Goal: Task Accomplishment & Management: Use online tool/utility

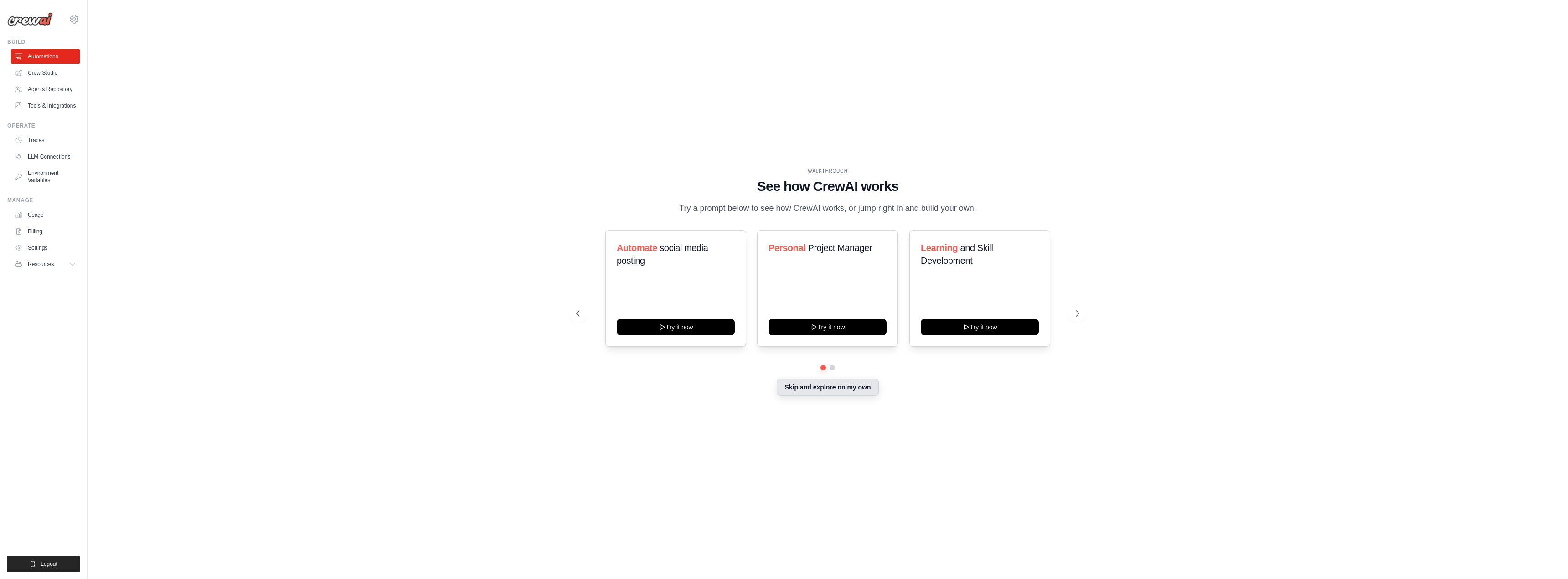
click at [849, 391] on button "Skip and explore on my own" at bounding box center [827, 387] width 102 height 17
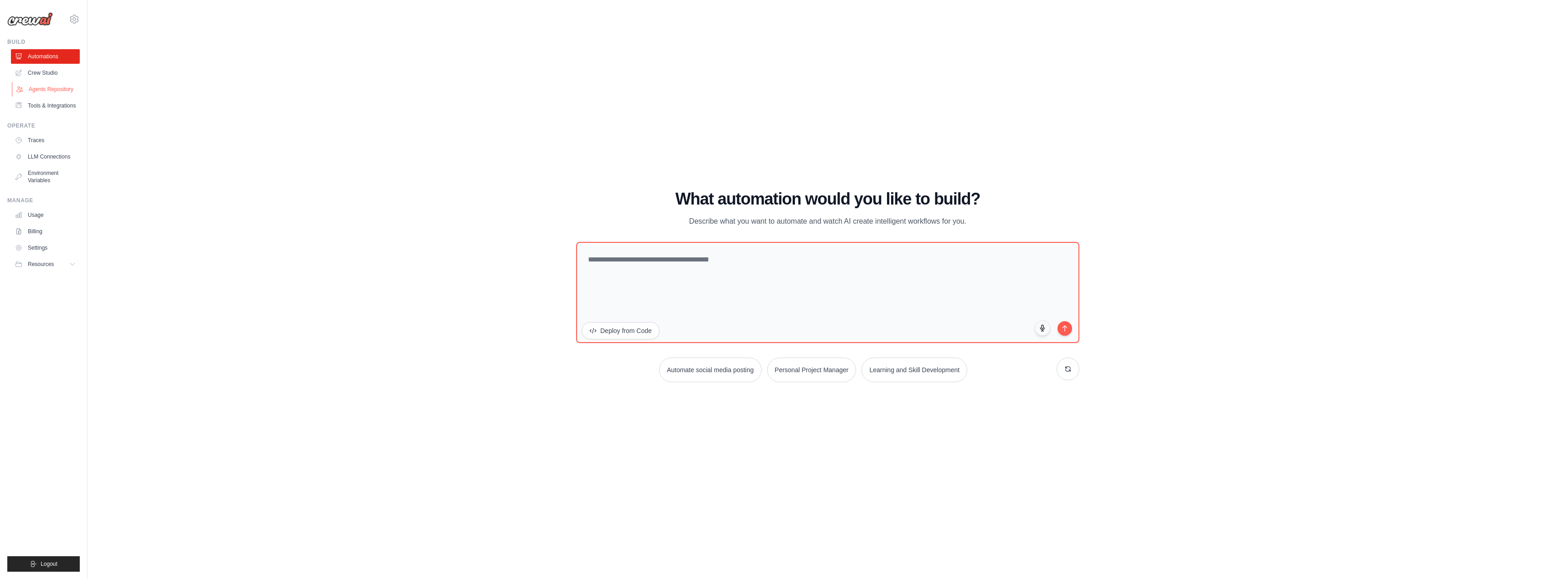
click at [46, 91] on link "Agents Repository" at bounding box center [46, 89] width 69 height 15
click at [46, 74] on link "Crew Studio" at bounding box center [46, 73] width 69 height 15
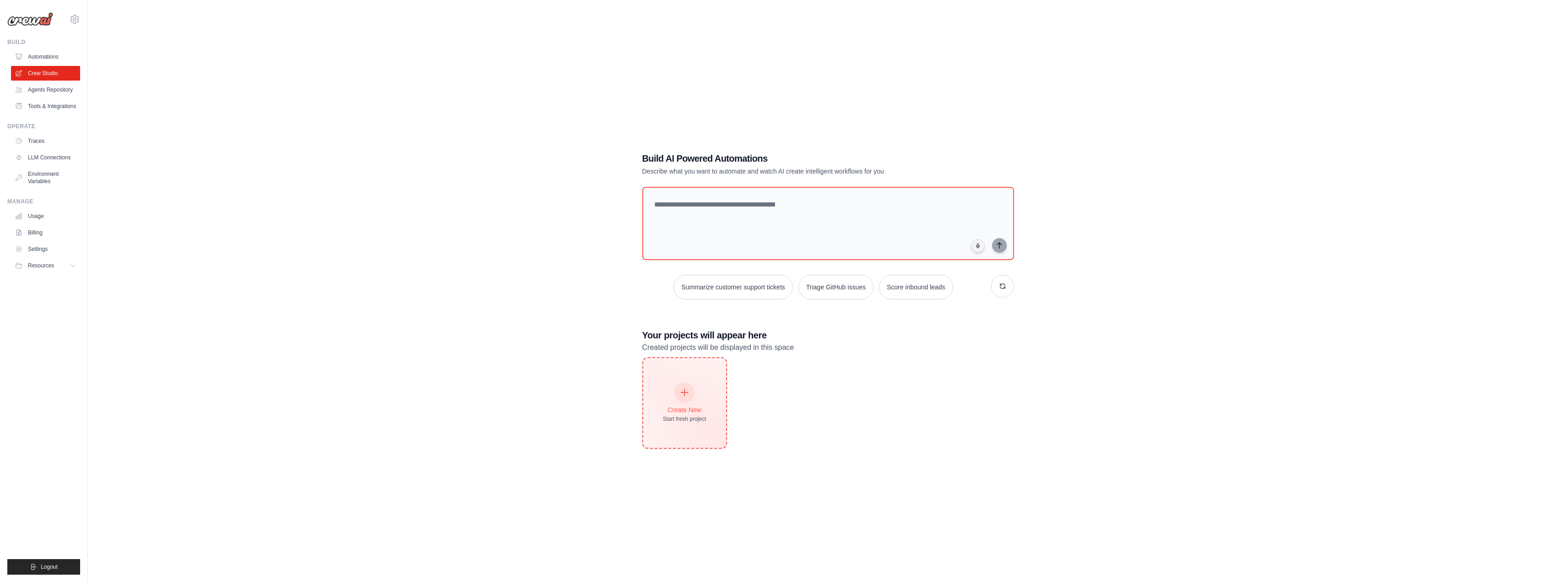
click at [691, 401] on div "Create New Start fresh project" at bounding box center [684, 403] width 43 height 39
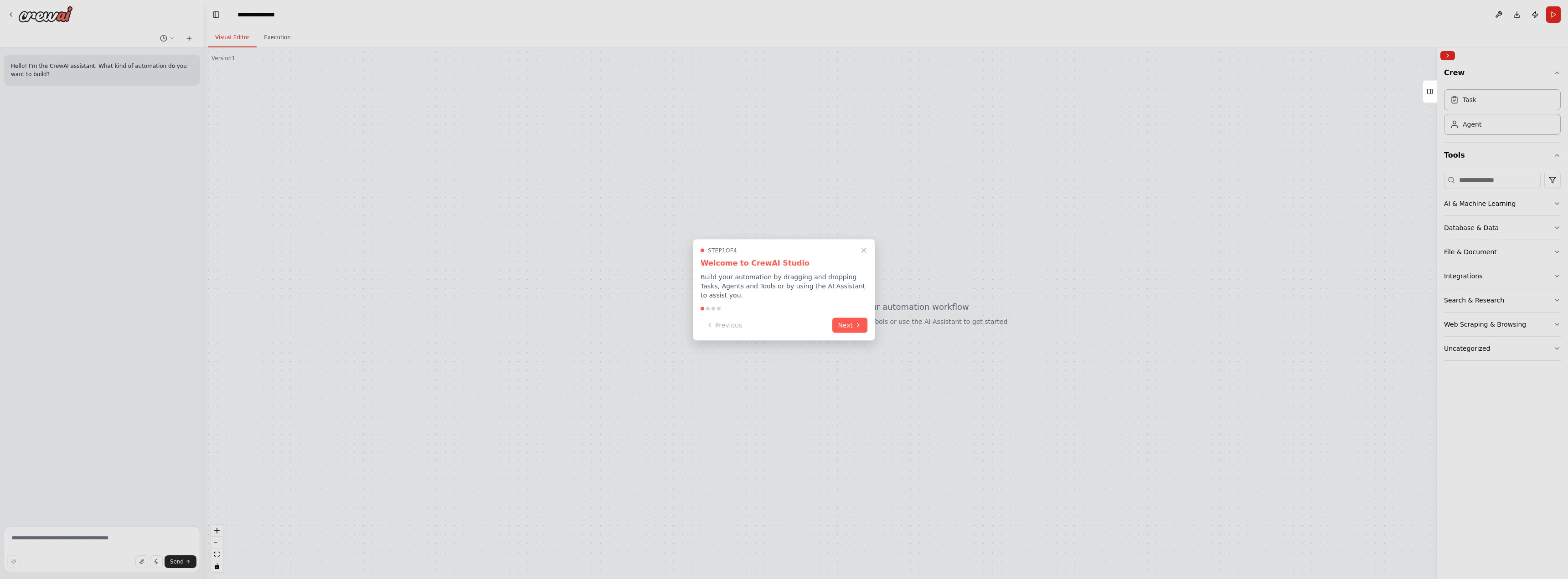
click at [867, 323] on button "Next" at bounding box center [850, 325] width 35 height 15
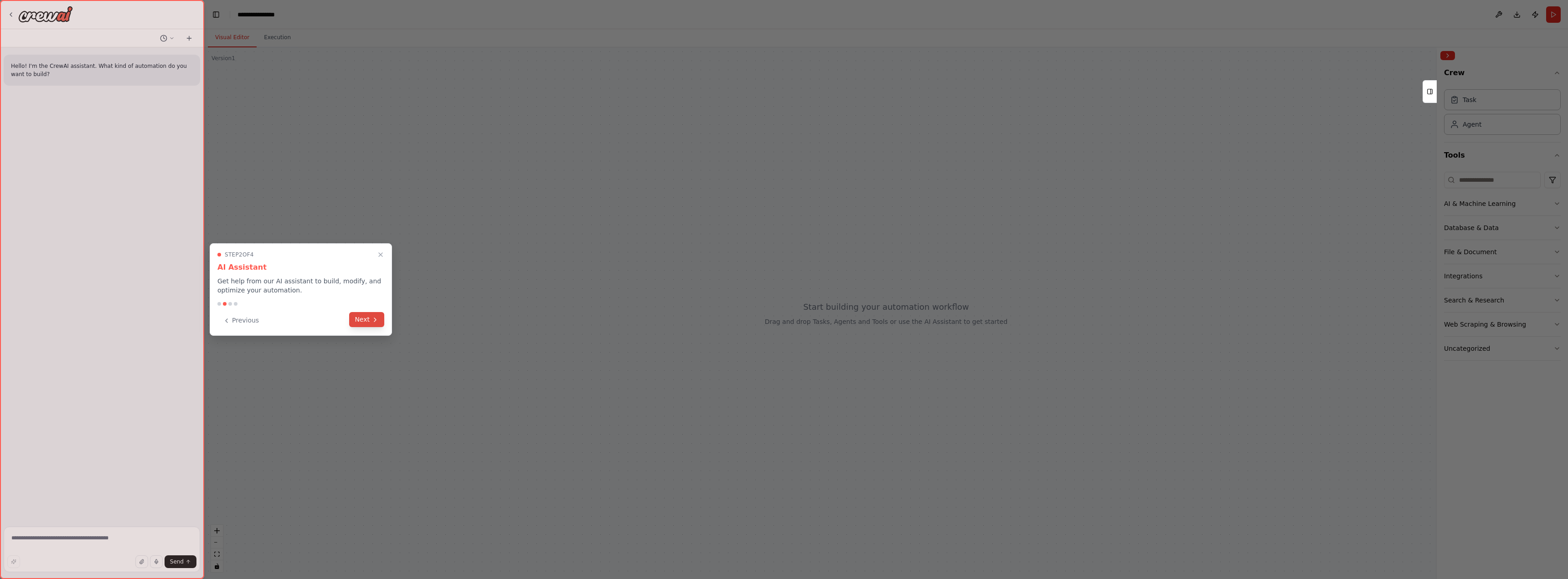
click at [369, 320] on button "Next" at bounding box center [367, 319] width 35 height 15
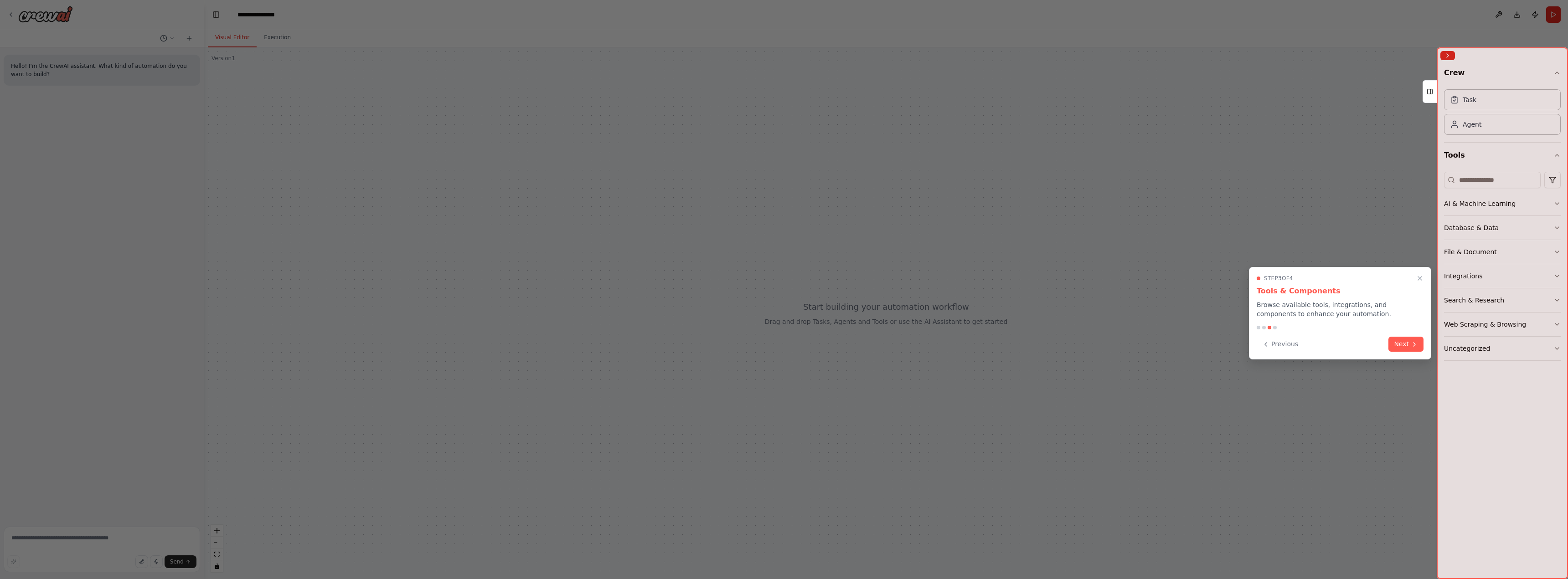
click at [1407, 348] on button "Next" at bounding box center [1406, 344] width 35 height 15
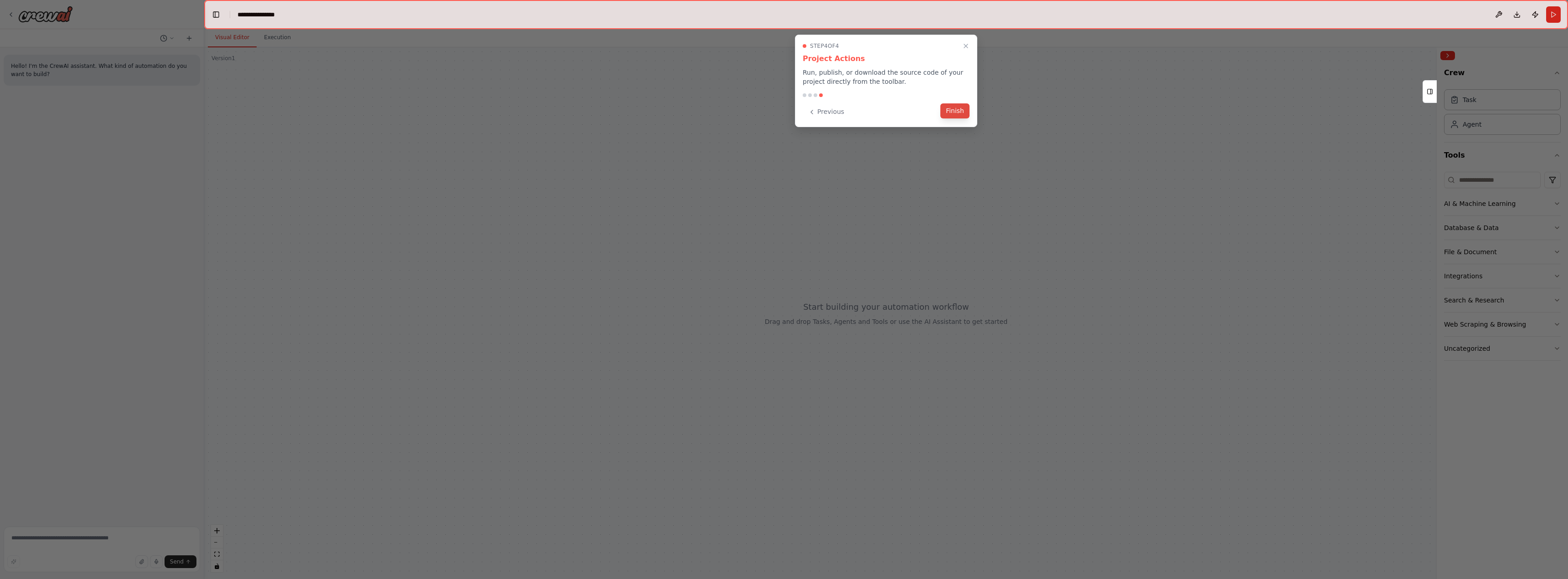
click at [953, 108] on button "Finish" at bounding box center [955, 111] width 29 height 15
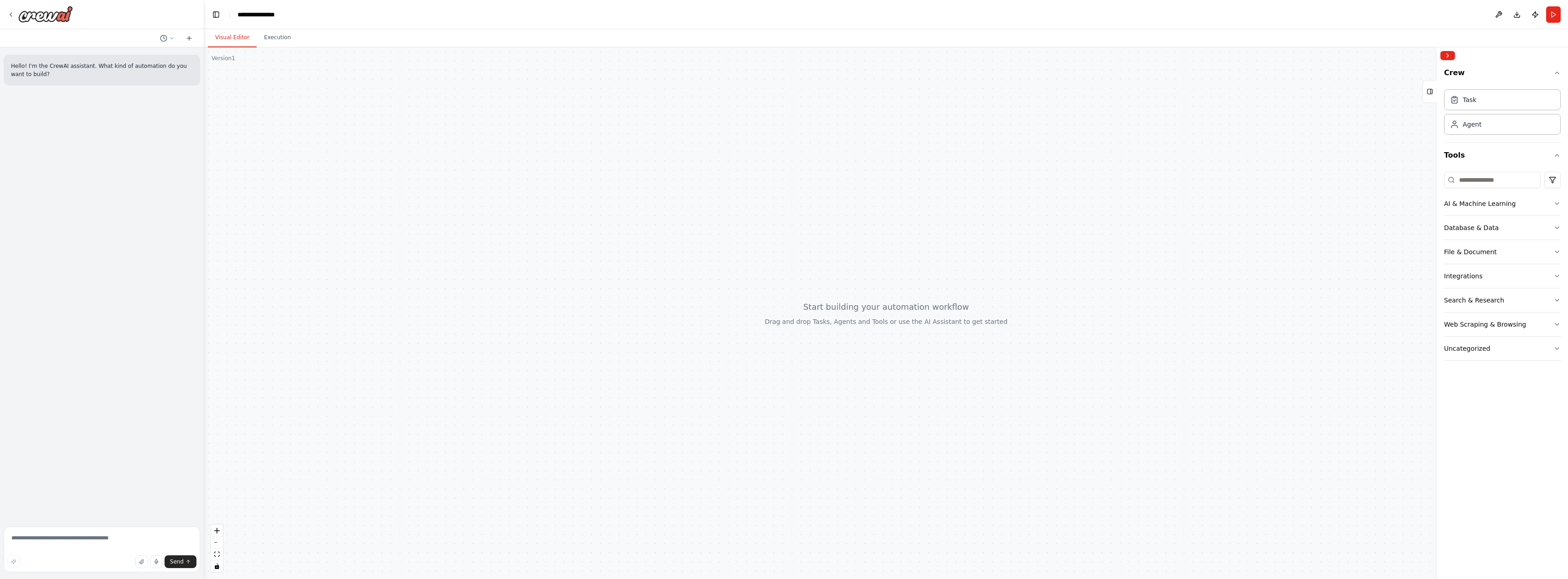
drag, startPoint x: 1481, startPoint y: 252, endPoint x: 1021, endPoint y: 248, distance: 460.0
click at [1021, 248] on div "**********" at bounding box center [784, 290] width 1568 height 579
click at [1454, 257] on button "File & Document" at bounding box center [1502, 252] width 117 height 24
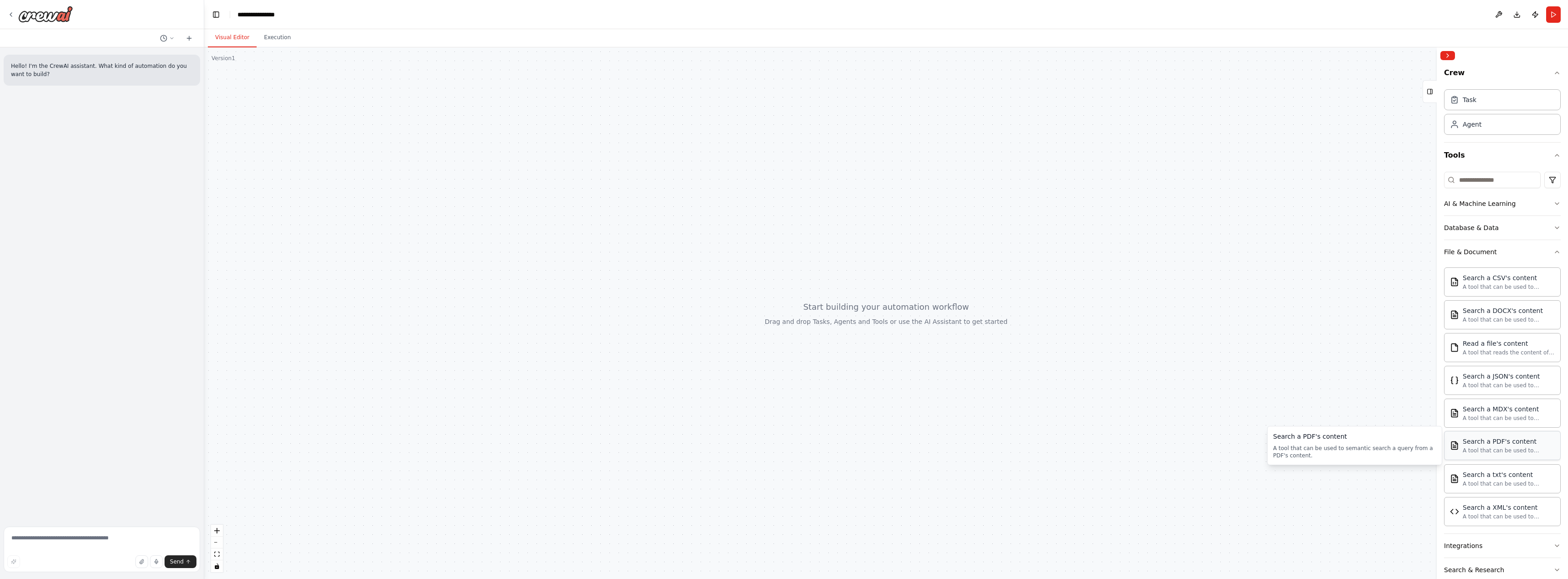
click at [1518, 451] on div "A tool that can be used to semantic search a query from a PDF's content." at bounding box center [1508, 451] width 92 height 7
click at [1504, 452] on div "A tool that can be used to semantic search a query from a PDF's content." at bounding box center [1508, 451] width 92 height 7
drag, startPoint x: 1505, startPoint y: 405, endPoint x: 1511, endPoint y: 403, distance: 6.3
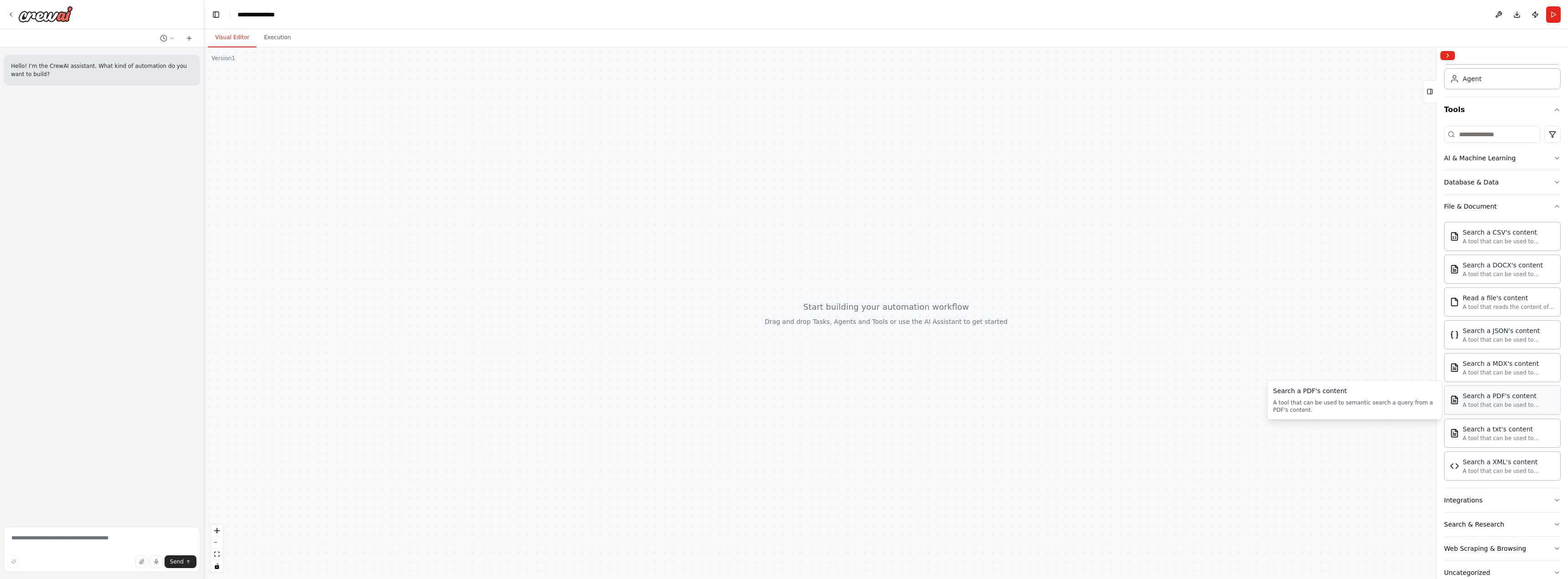
click at [1511, 403] on div "A tool that can be used to semantic search a query from a PDF's content." at bounding box center [1508, 405] width 92 height 7
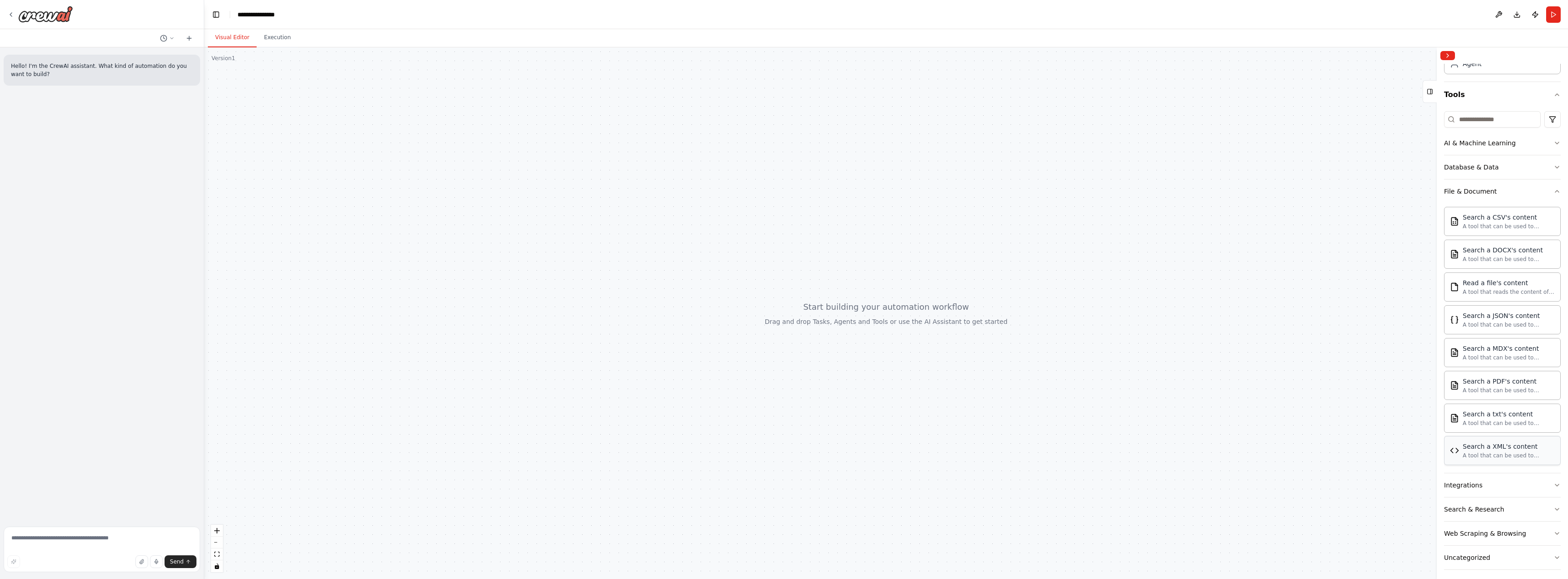
scroll to position [66, 0]
click at [1480, 529] on div "Web Scraping & Browsing" at bounding box center [1485, 527] width 82 height 9
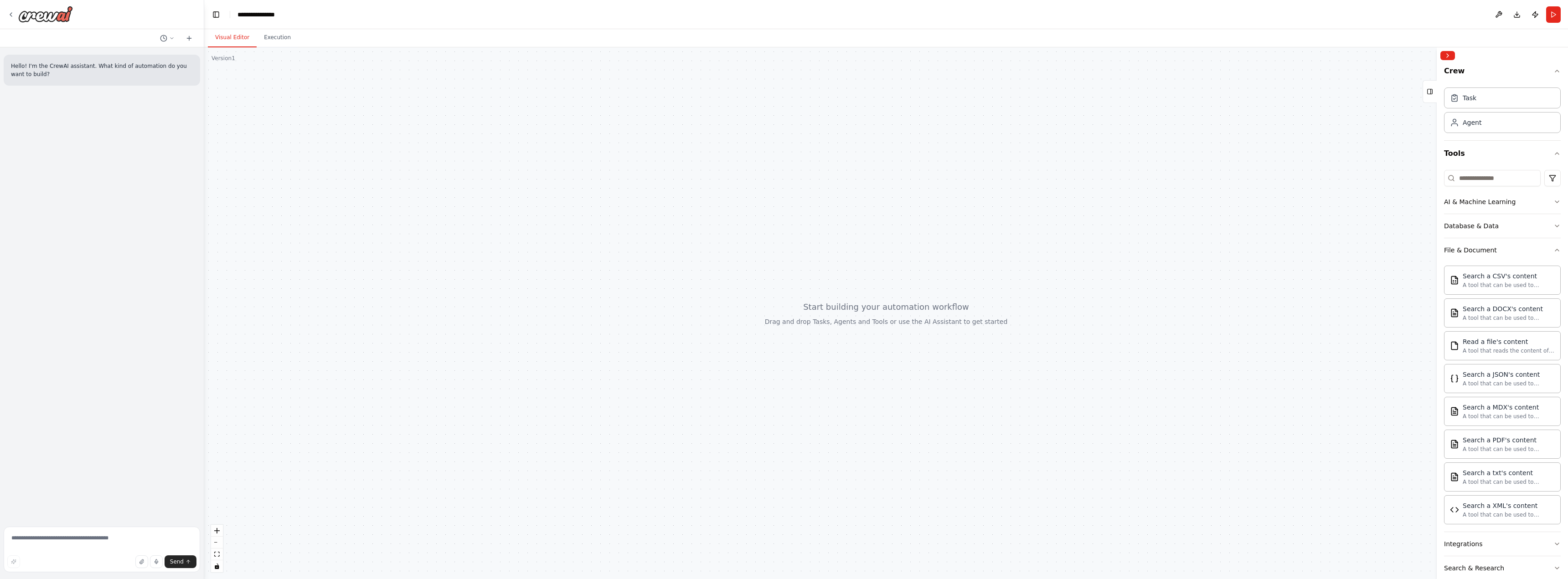
scroll to position [0, 0]
click at [63, 545] on textarea at bounding box center [102, 549] width 197 height 46
type textarea "**********"
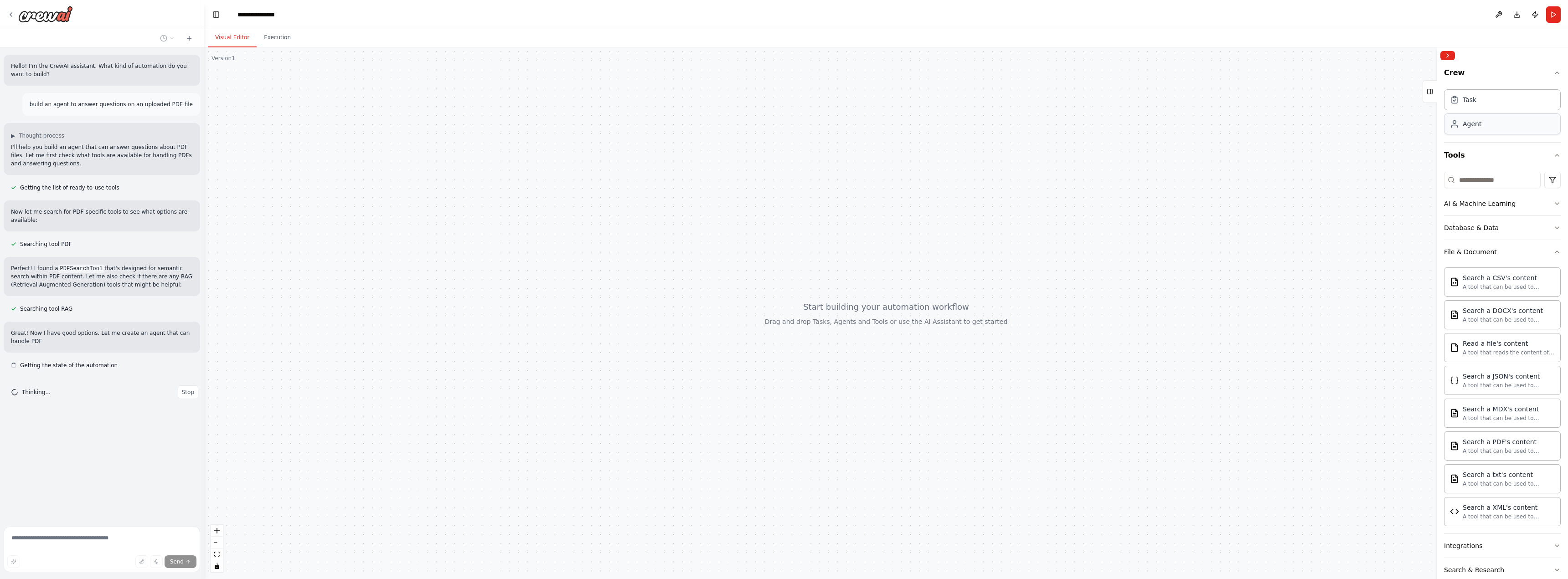
click at [1475, 122] on div "Agent" at bounding box center [1472, 123] width 19 height 9
click at [1476, 130] on div "Agent" at bounding box center [1502, 123] width 117 height 21
click at [1491, 123] on div "Agent" at bounding box center [1502, 123] width 117 height 21
click at [1480, 99] on div "Task" at bounding box center [1502, 99] width 117 height 21
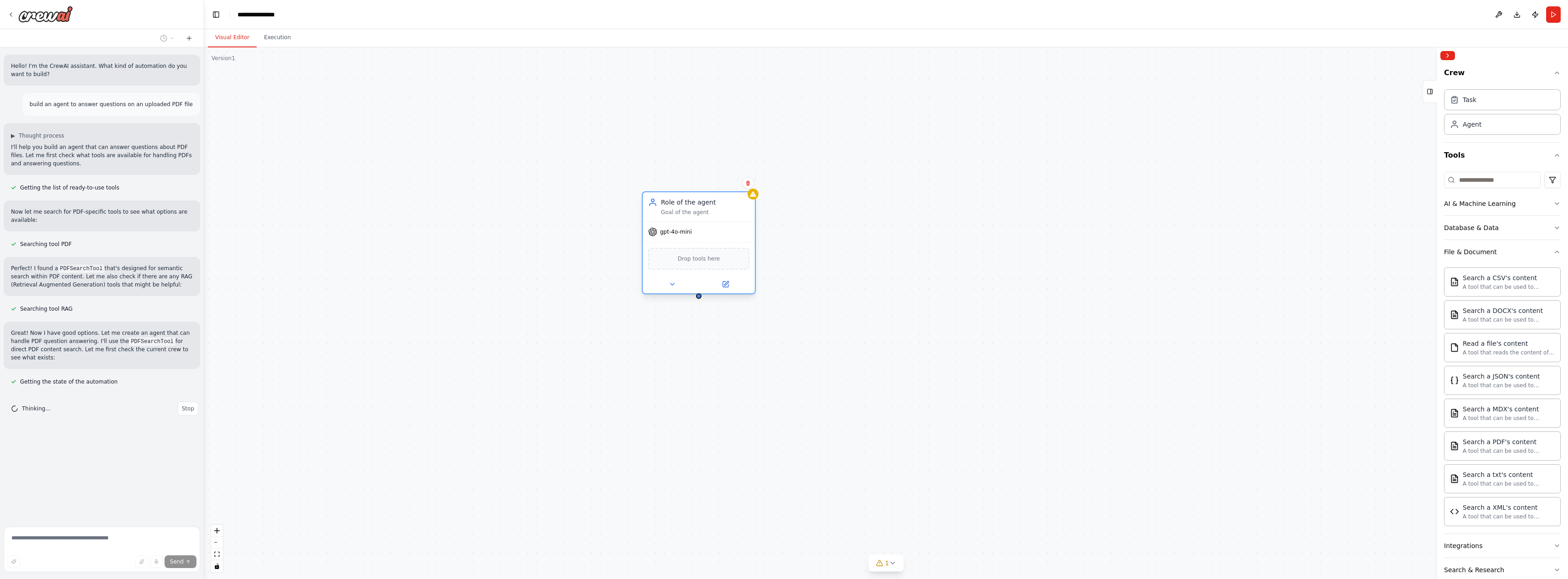
drag, startPoint x: 878, startPoint y: 270, endPoint x: 703, endPoint y: 212, distance: 184.4
click at [703, 212] on div "Goal of the agent" at bounding box center [705, 212] width 88 height 7
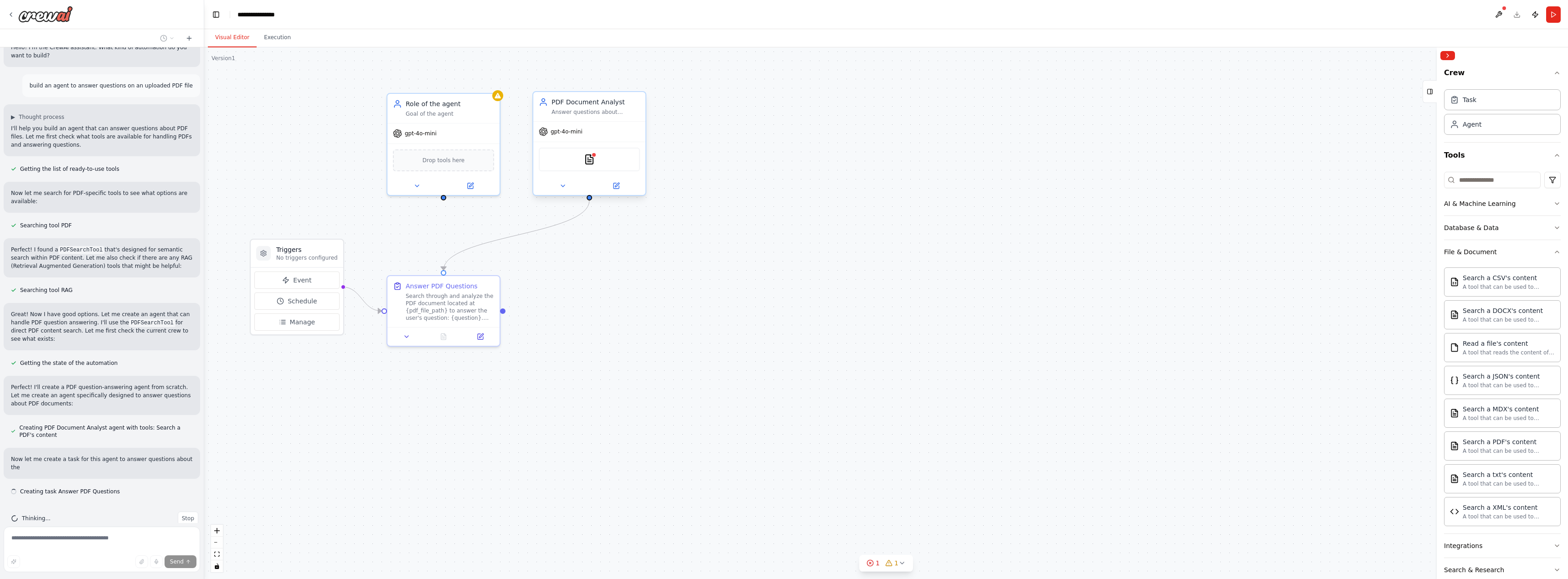
scroll to position [27, 0]
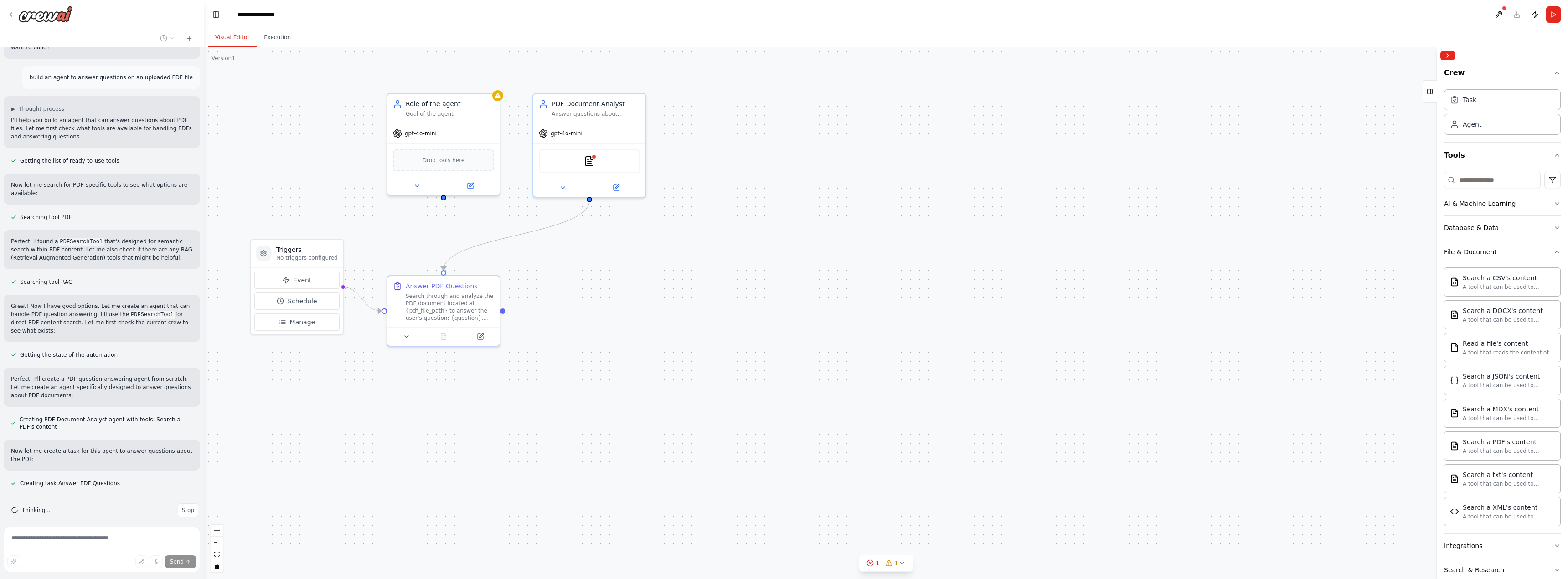
drag, startPoint x: 609, startPoint y: 124, endPoint x: 545, endPoint y: 277, distance: 165.8
click at [545, 277] on div ".deletable-edge-delete-btn { width: 20px; height: 20px; border: 0px solid #ffff…" at bounding box center [886, 313] width 1364 height 532
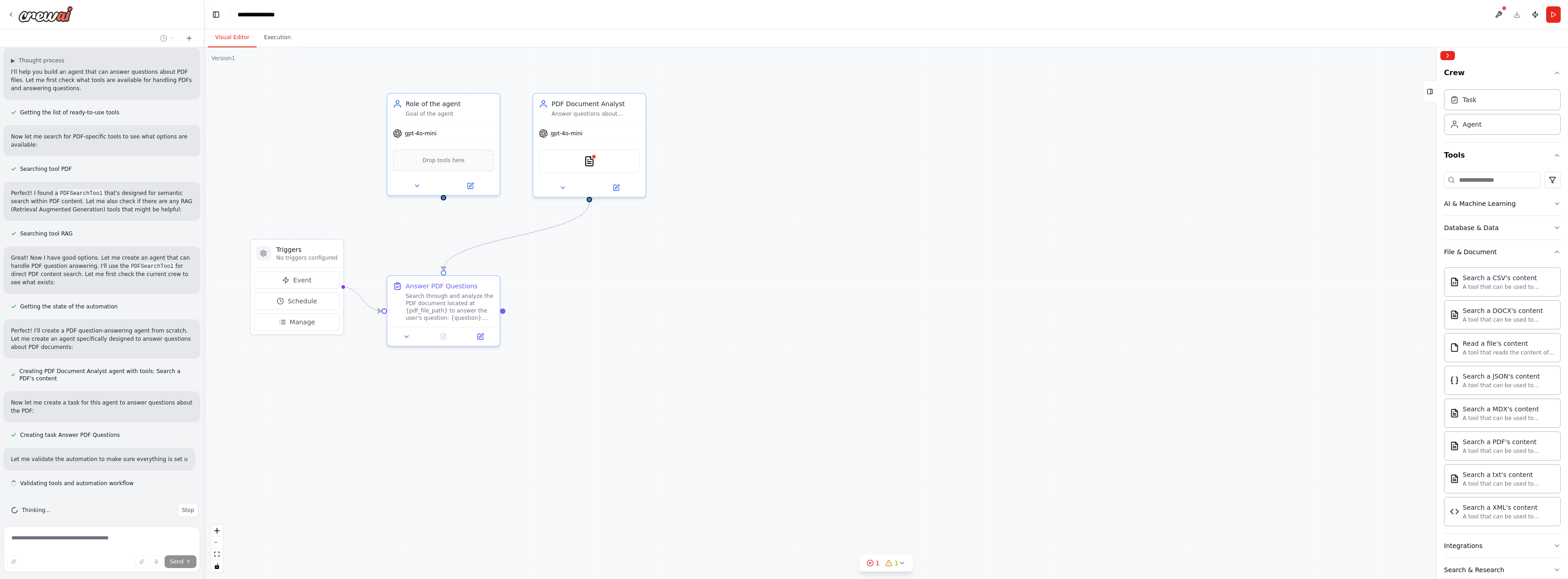
scroll to position [83, 0]
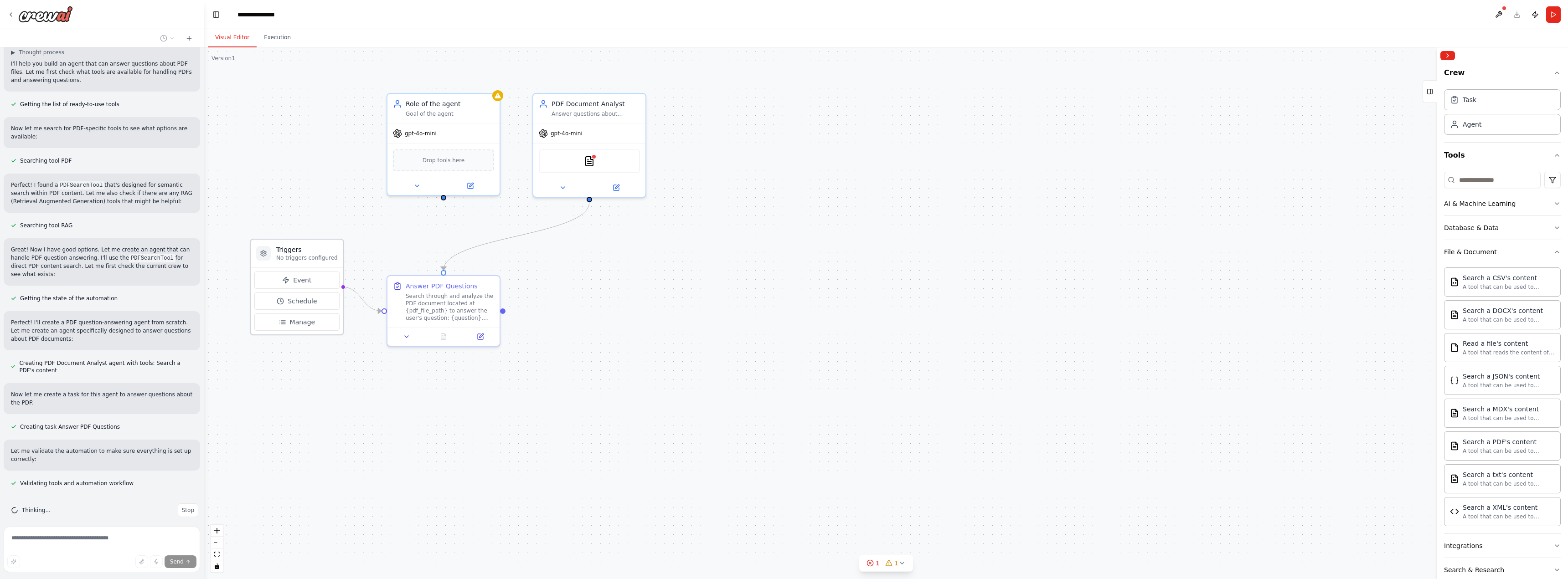
click at [308, 249] on h3 "Triggers" at bounding box center [307, 249] width 61 height 9
drag, startPoint x: 308, startPoint y: 249, endPoint x: 509, endPoint y: 378, distance: 238.8
click at [523, 415] on div ".deletable-edge-delete-btn { width: 20px; height: 20px; border: 0px solid #ffff…" at bounding box center [886, 313] width 1364 height 532
click at [481, 305] on div "Search through and analyze the PDF document located at {pdf_file_path} to answe…" at bounding box center [450, 304] width 88 height 29
click at [467, 279] on div "Answer PDF Questions" at bounding box center [443, 283] width 72 height 9
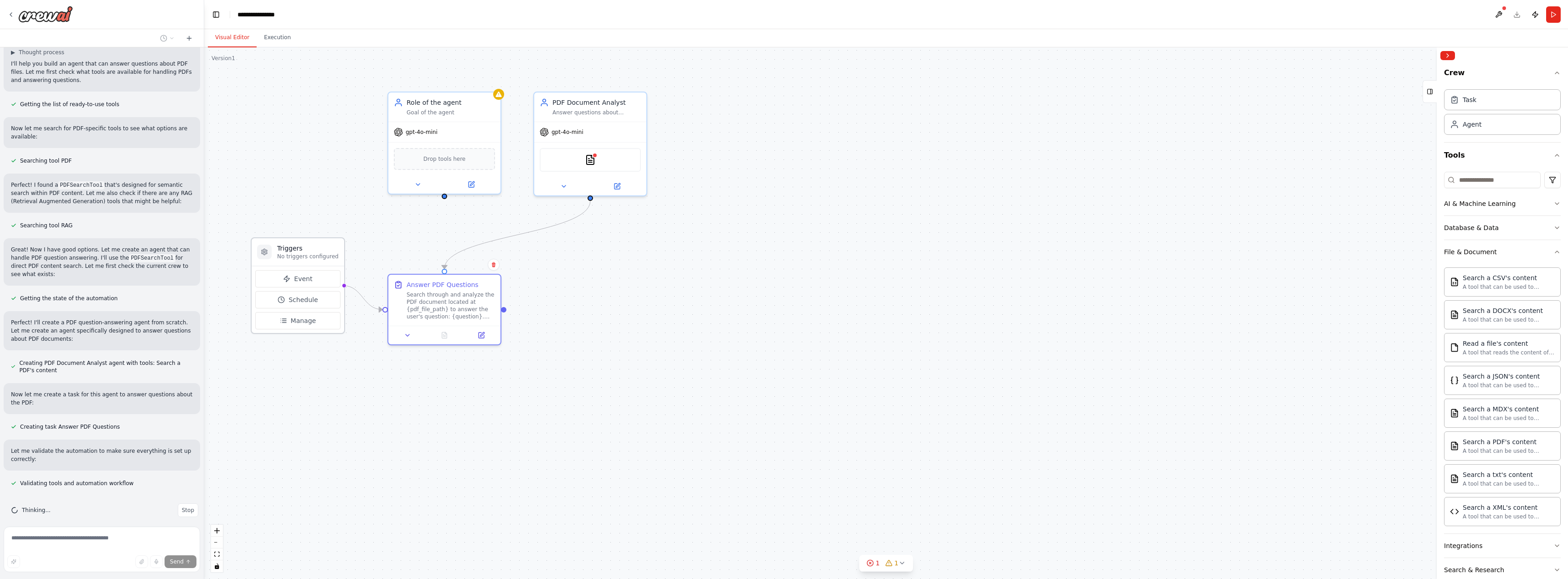
click at [306, 253] on p "No triggers configured" at bounding box center [307, 257] width 61 height 7
click at [492, 293] on div "Search through and analyze the PDF document located at {pdf_file_path} to answe…" at bounding box center [450, 304] width 88 height 29
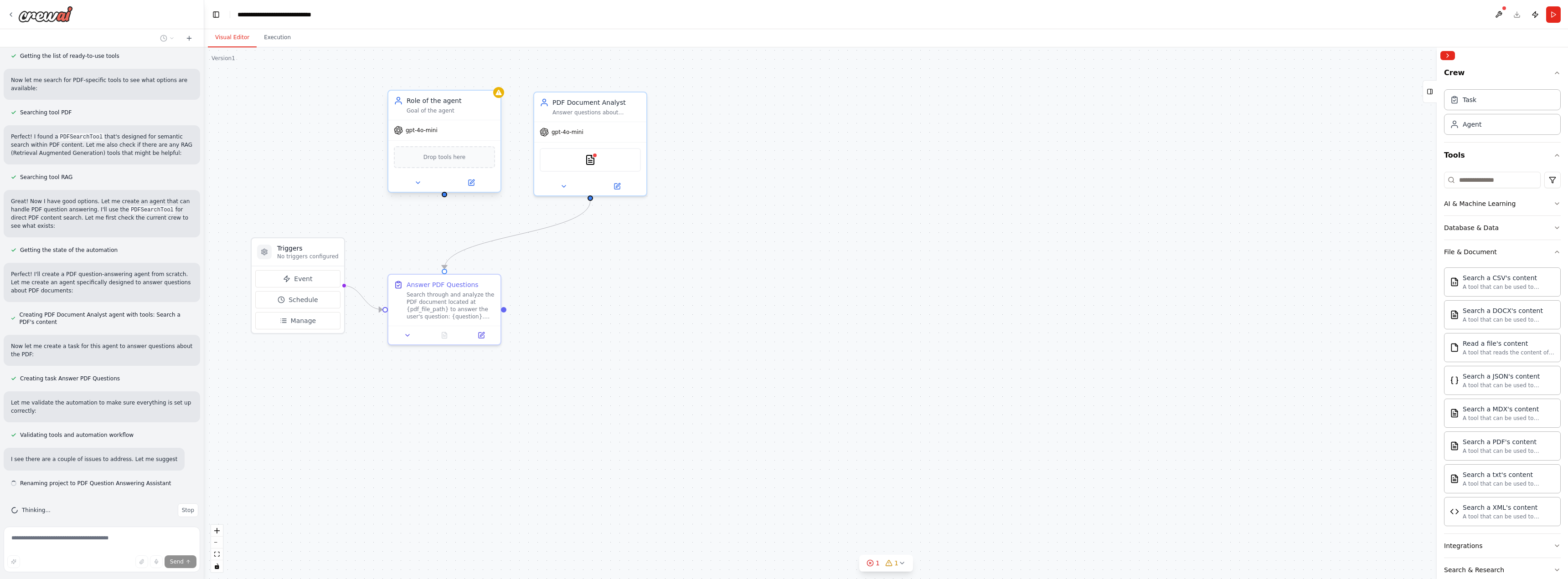
click at [443, 128] on div "gpt-4o-mini" at bounding box center [444, 130] width 112 height 20
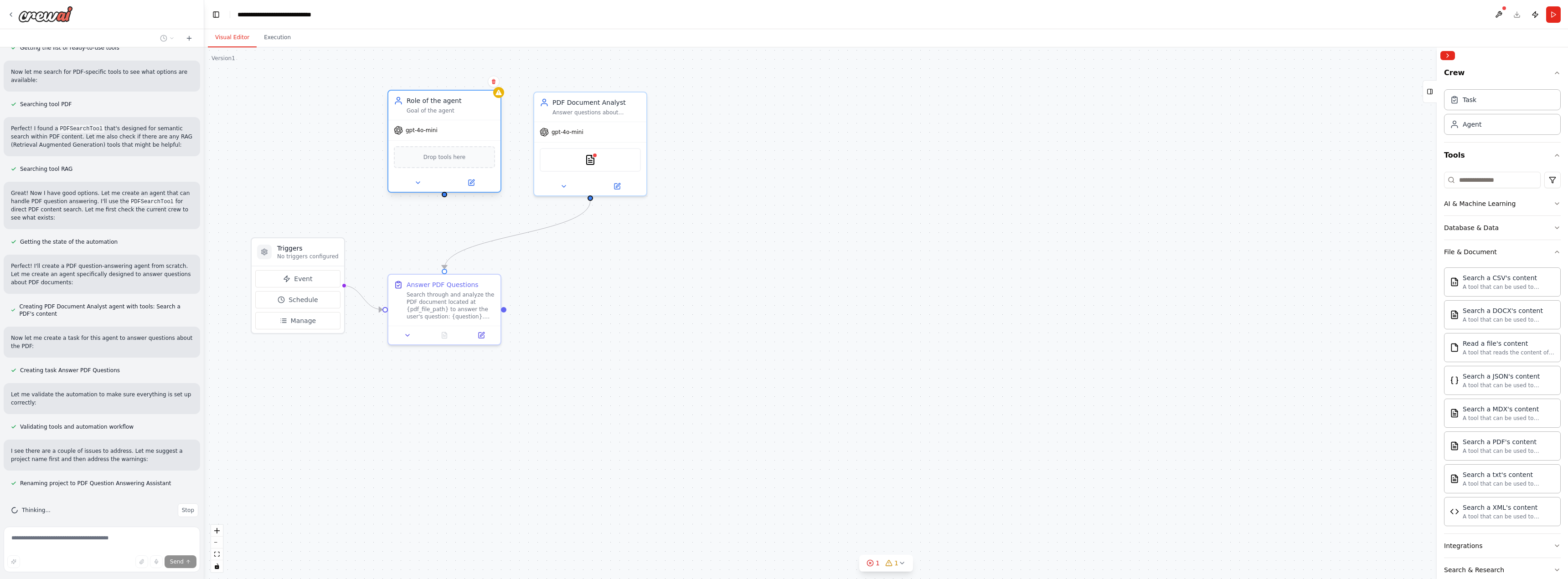
drag, startPoint x: 500, startPoint y: 88, endPoint x: 466, endPoint y: 111, distance: 41.0
click at [466, 111] on div "Goal of the agent" at bounding box center [450, 111] width 88 height 7
click at [474, 188] on button at bounding box center [471, 182] width 52 height 11
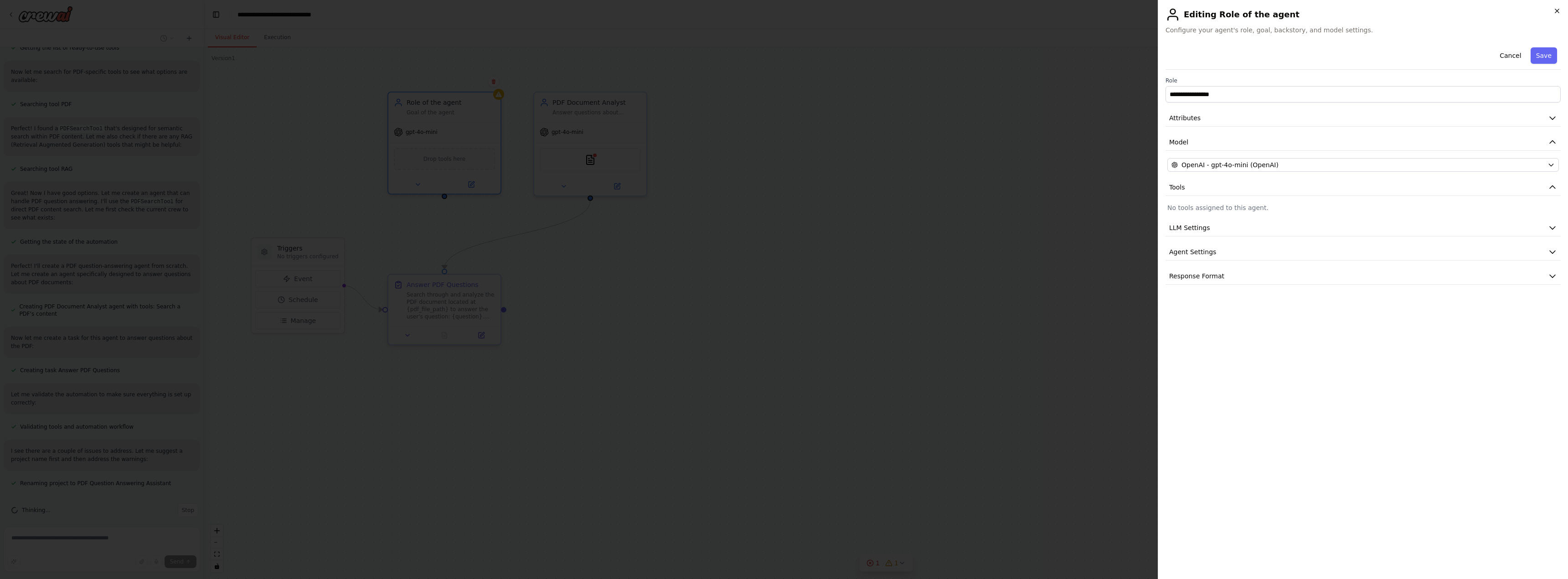
click at [1555, 12] on icon "button" at bounding box center [1557, 11] width 7 height 7
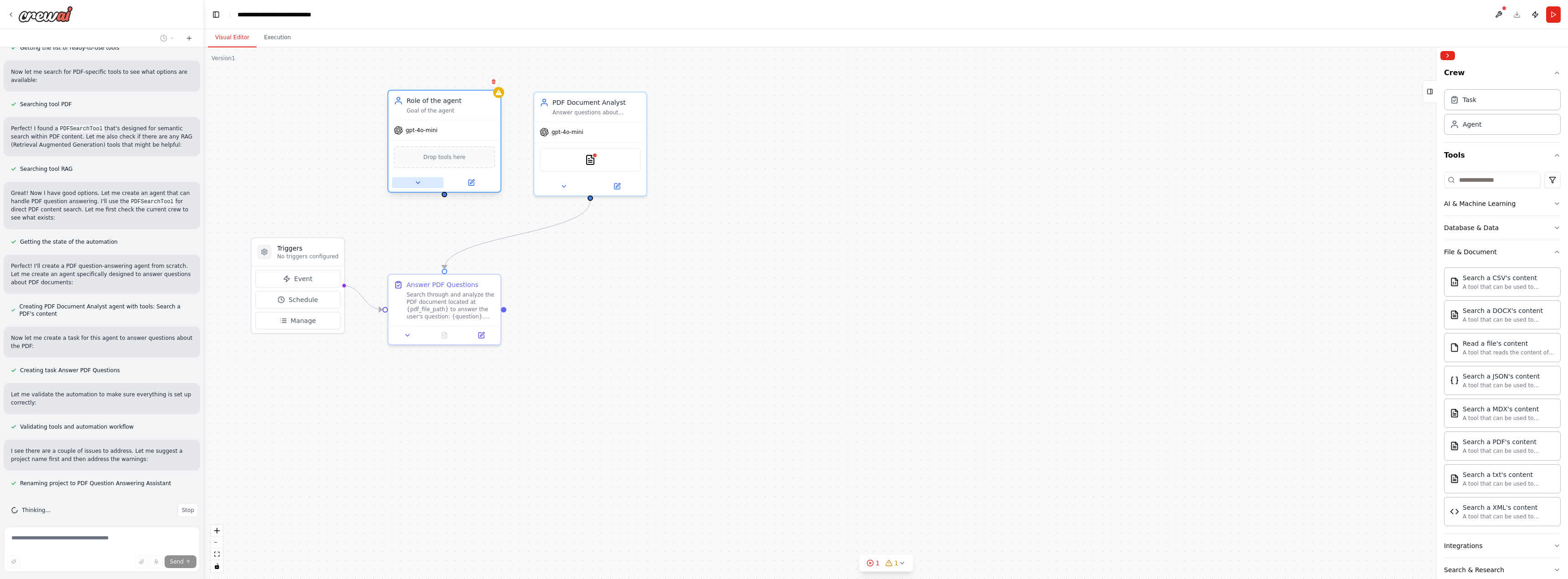
click at [422, 182] on button at bounding box center [418, 182] width 52 height 11
click at [496, 98] on div "Role of the agent Goal of the agent" at bounding box center [444, 105] width 112 height 29
click at [500, 97] on div at bounding box center [499, 92] width 11 height 11
drag, startPoint x: 500, startPoint y: 97, endPoint x: 489, endPoint y: 83, distance: 17.8
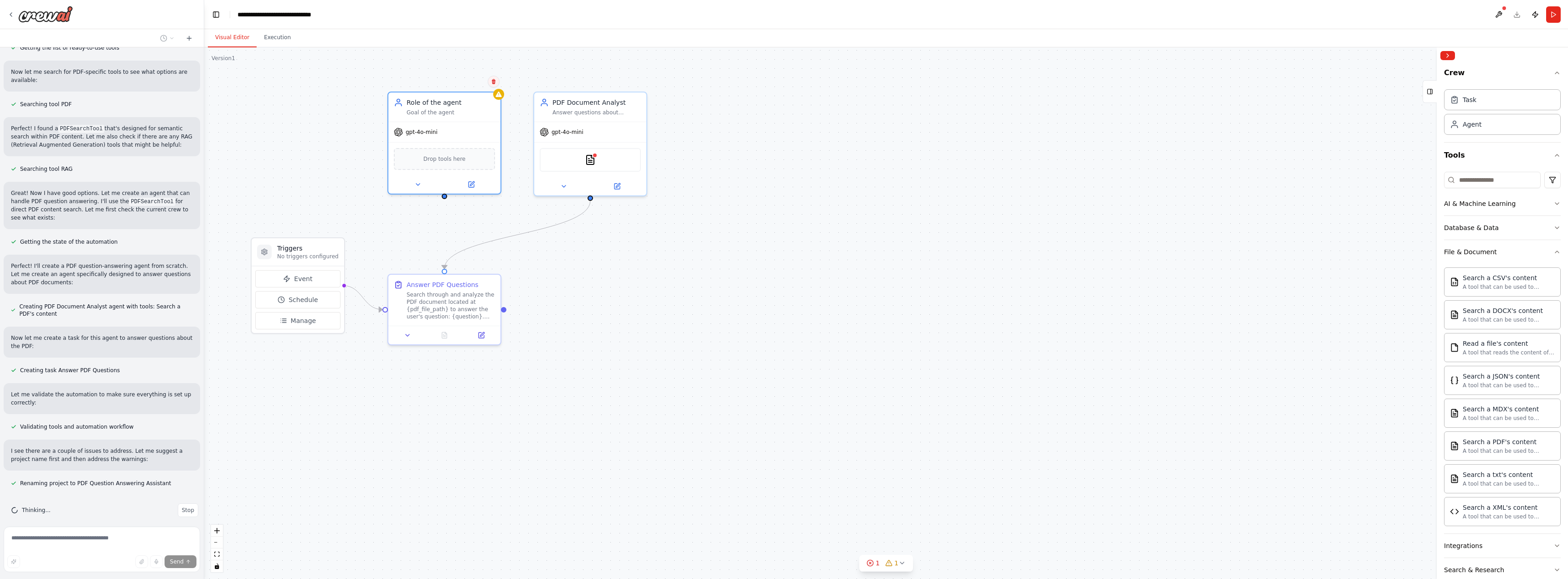
click at [489, 83] on button at bounding box center [493, 81] width 12 height 12
click at [480, 84] on button "Confirm" at bounding box center [467, 81] width 32 height 11
click at [640, 94] on div "PDF Document Analyst Answer questions about content within PDF documents by sea…" at bounding box center [590, 105] width 112 height 29
click at [640, 85] on button at bounding box center [640, 81] width 12 height 12
click at [640, 78] on button at bounding box center [640, 81] width 12 height 12
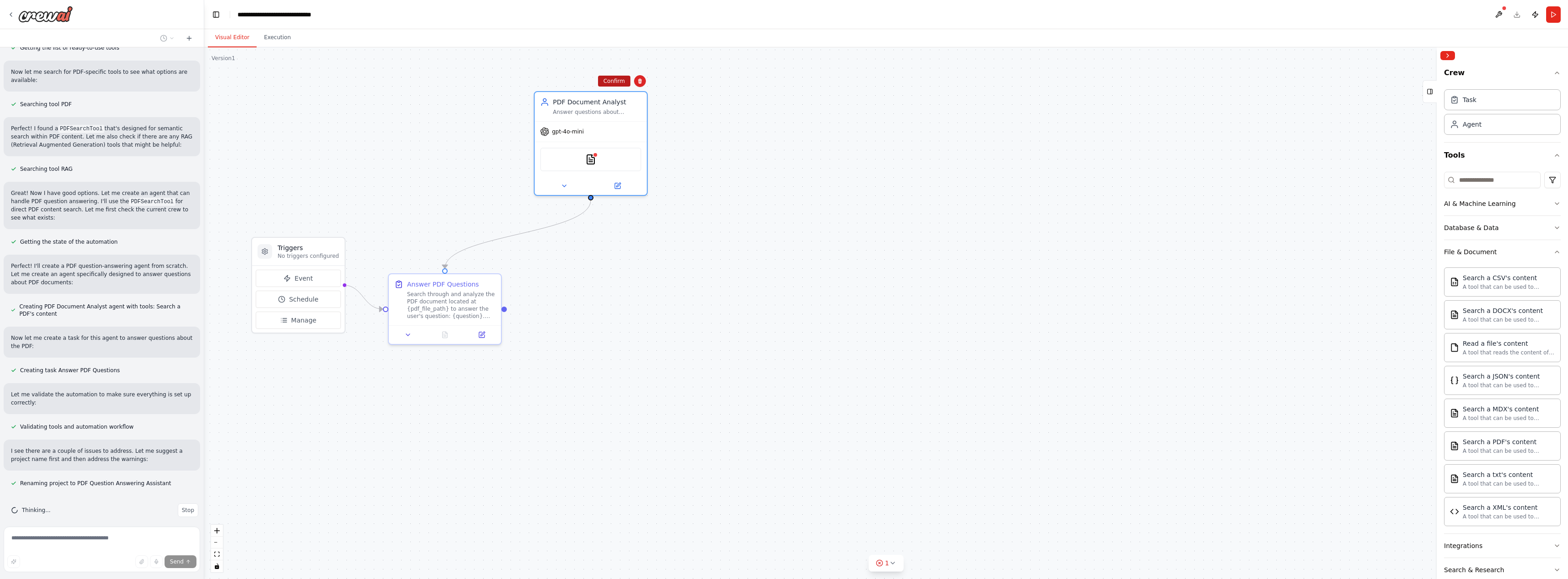
click at [618, 83] on button "Confirm" at bounding box center [614, 81] width 32 height 11
click at [500, 283] on div "Answer PDF Questions Search through and analyze the PDF document located at {pd…" at bounding box center [445, 298] width 112 height 51
click at [495, 269] on button at bounding box center [494, 264] width 12 height 12
click at [475, 269] on button "Confirm" at bounding box center [468, 264] width 32 height 11
click at [317, 254] on p "No triggers configured" at bounding box center [308, 256] width 61 height 7
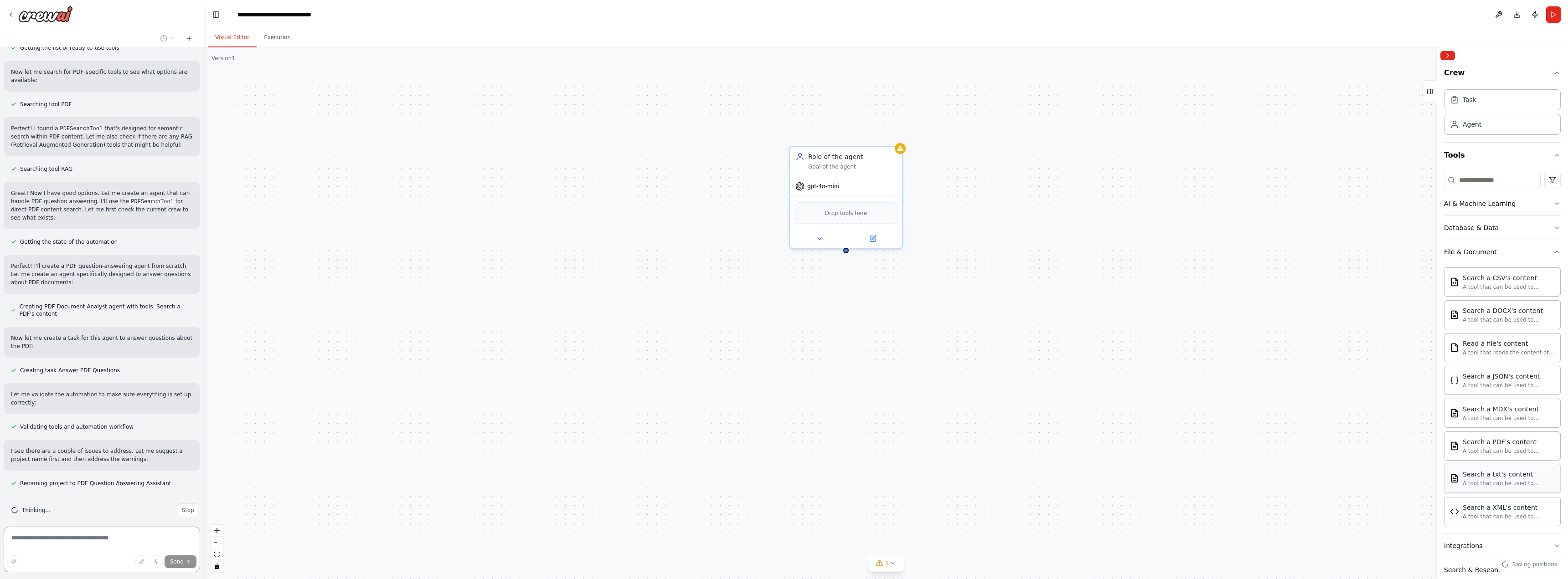
scroll to position [104, 0]
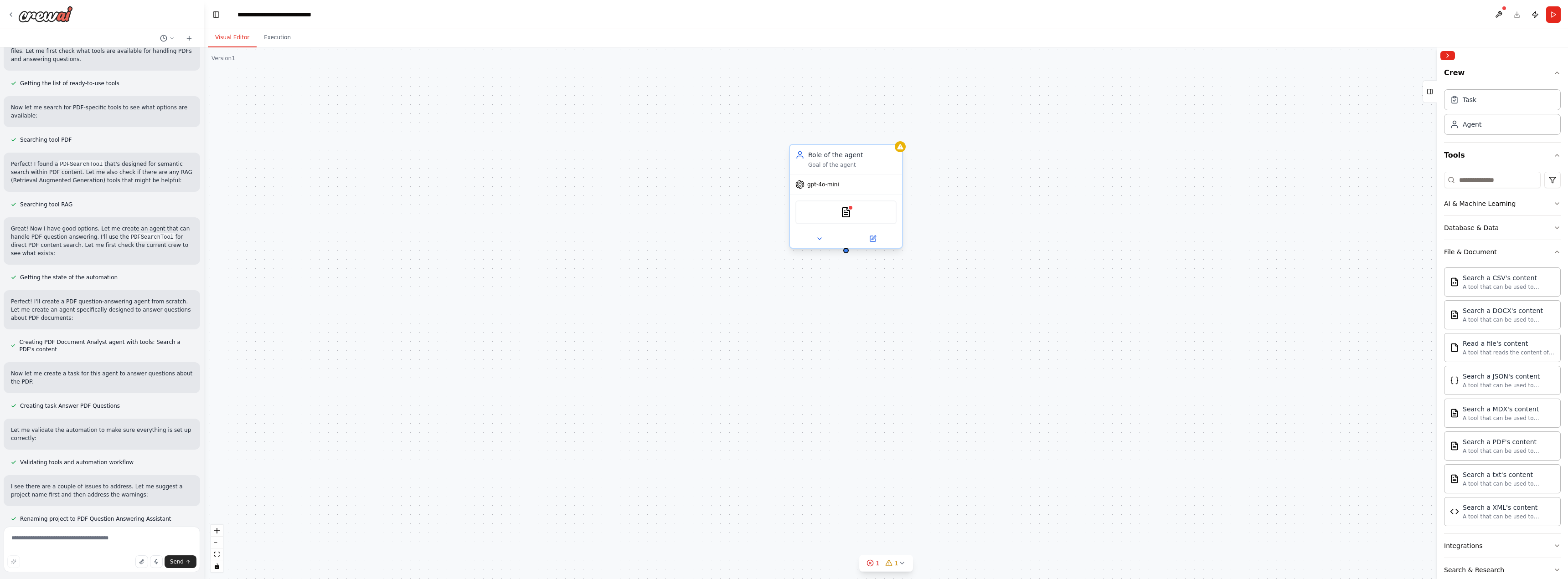
click at [856, 211] on div "PDFSearchTool" at bounding box center [846, 212] width 101 height 24
click at [821, 238] on icon at bounding box center [819, 238] width 7 height 7
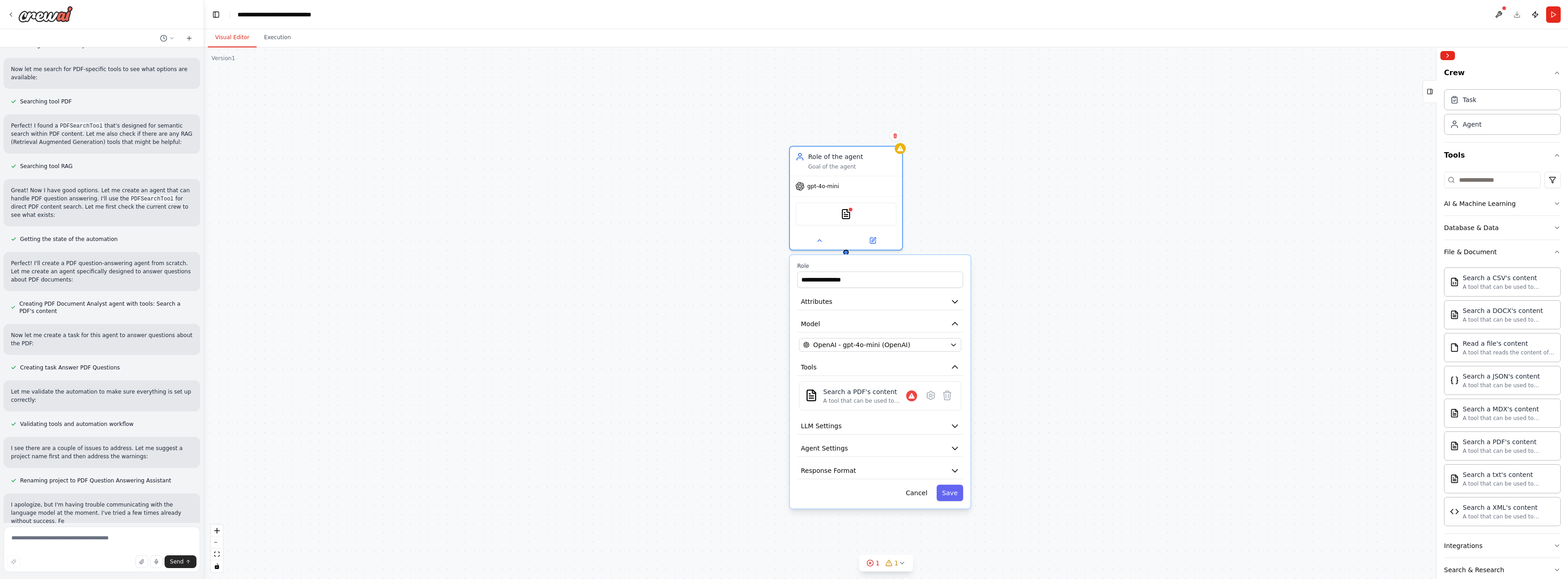
scroll to position [151, 0]
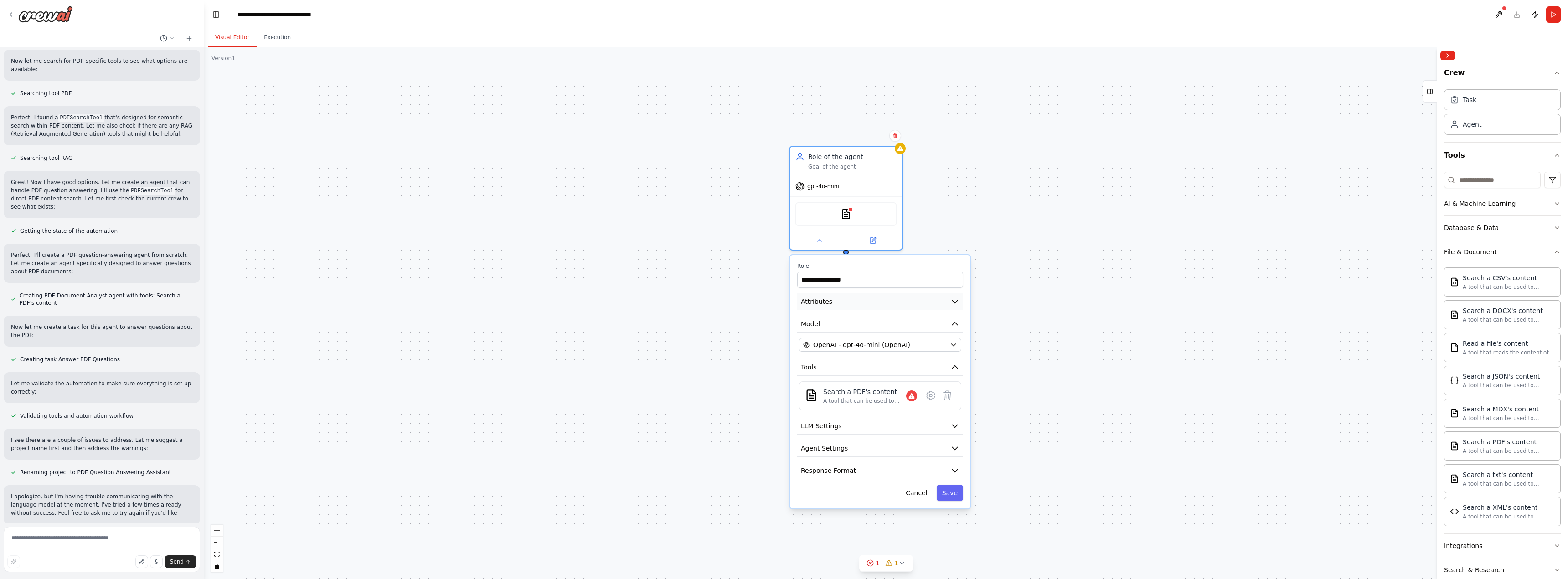
click at [917, 309] on button "Attributes" at bounding box center [880, 302] width 166 height 17
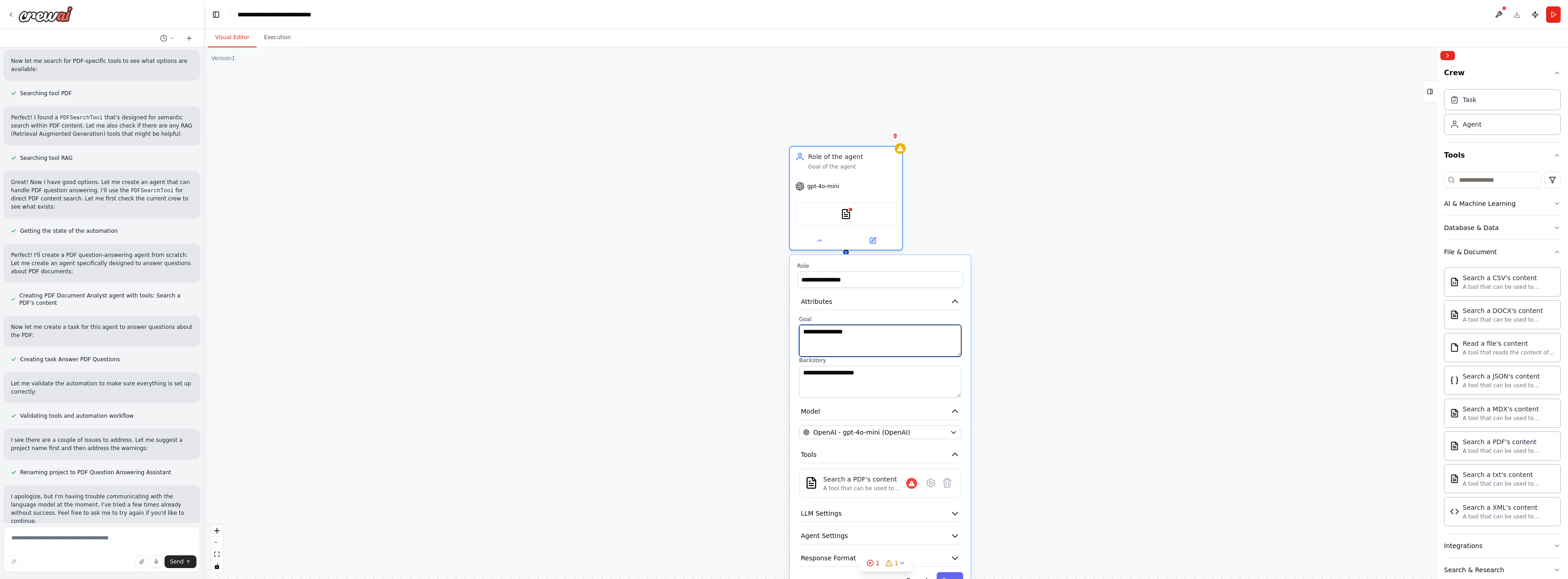
drag, startPoint x: 880, startPoint y: 341, endPoint x: 868, endPoint y: 339, distance: 12.2
click at [868, 339] on textarea "**********" at bounding box center [880, 341] width 163 height 32
type textarea "**********"
click at [871, 487] on div "A tool that can be used to semantic search a query from a PDF's content." at bounding box center [864, 488] width 83 height 7
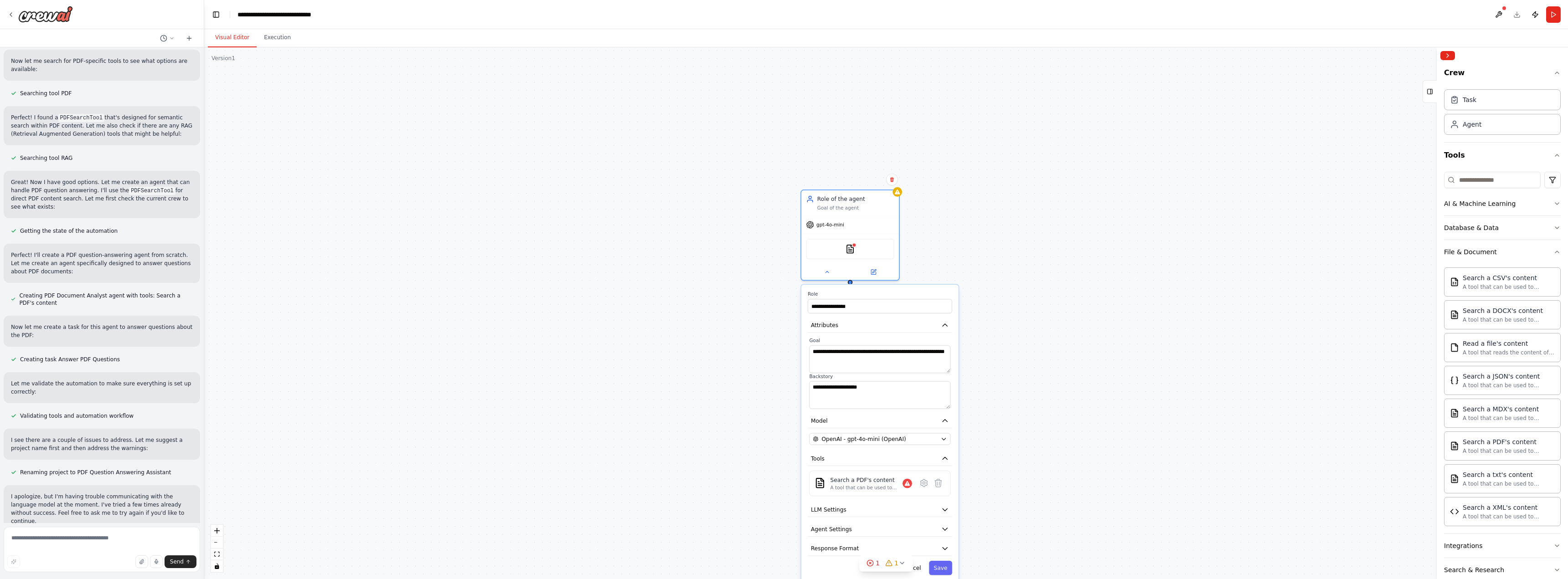
click at [1088, 456] on div "**********" at bounding box center [886, 313] width 1364 height 532
click at [926, 488] on button at bounding box center [923, 483] width 14 height 14
click at [869, 346] on button "Customize (Optional)" at bounding box center [880, 345] width 144 height 15
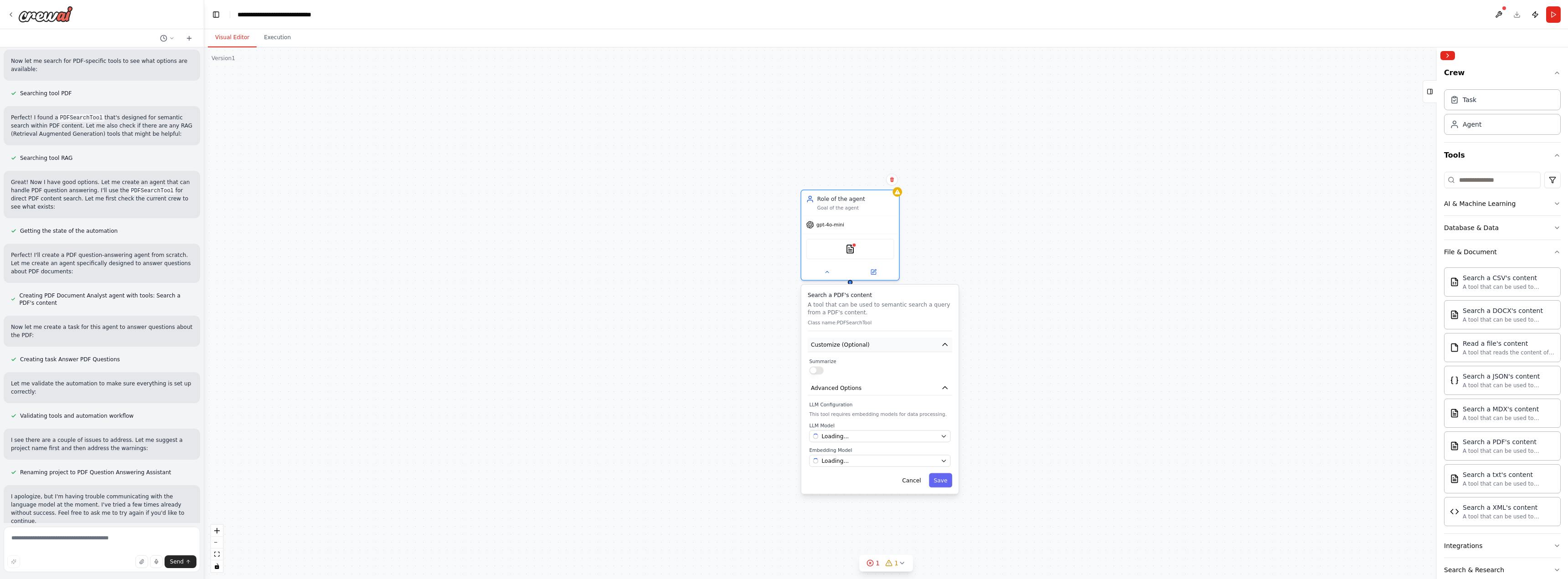
click at [869, 346] on button "Customize (Optional)" at bounding box center [880, 345] width 144 height 15
click at [863, 392] on p "This tool requires embedding models for data processing." at bounding box center [880, 392] width 141 height 6
click at [860, 369] on button "Advanced Options" at bounding box center [880, 366] width 144 height 15
click at [915, 460] on button "Cancel" at bounding box center [911, 457] width 28 height 14
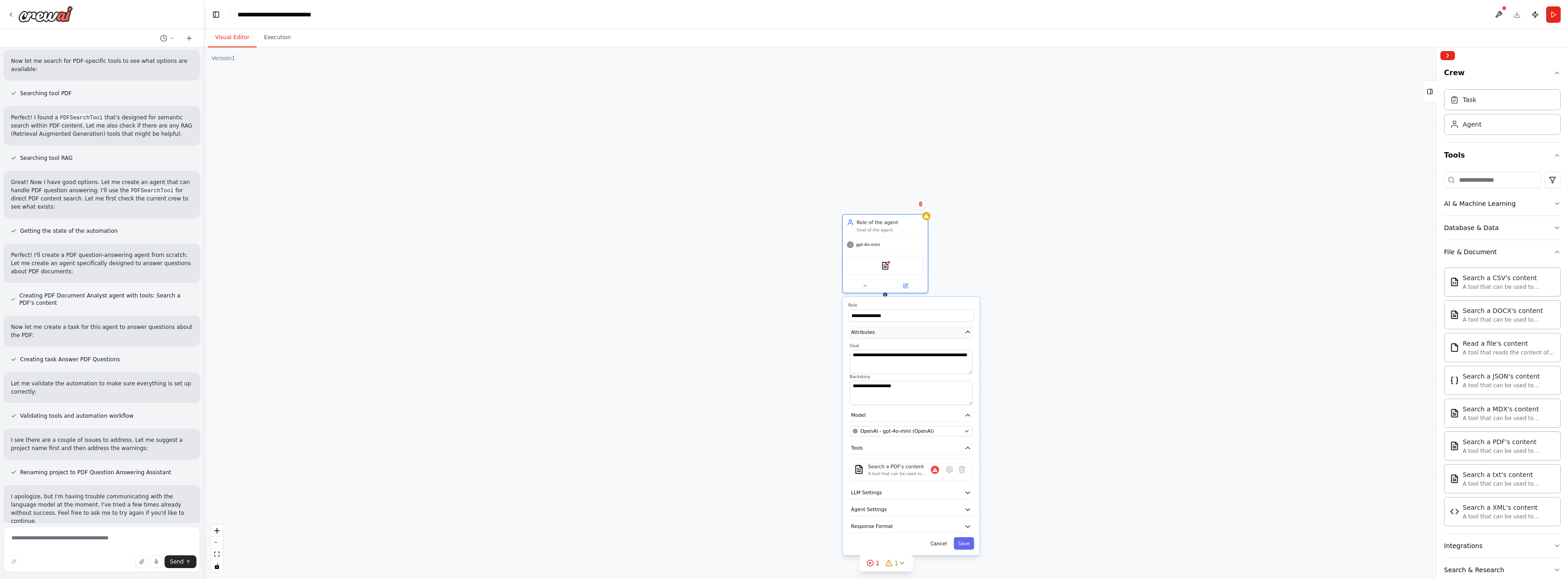
drag, startPoint x: 915, startPoint y: 342, endPoint x: 943, endPoint y: 327, distance: 31.8
click at [943, 327] on button "Attributes" at bounding box center [911, 331] width 126 height 13
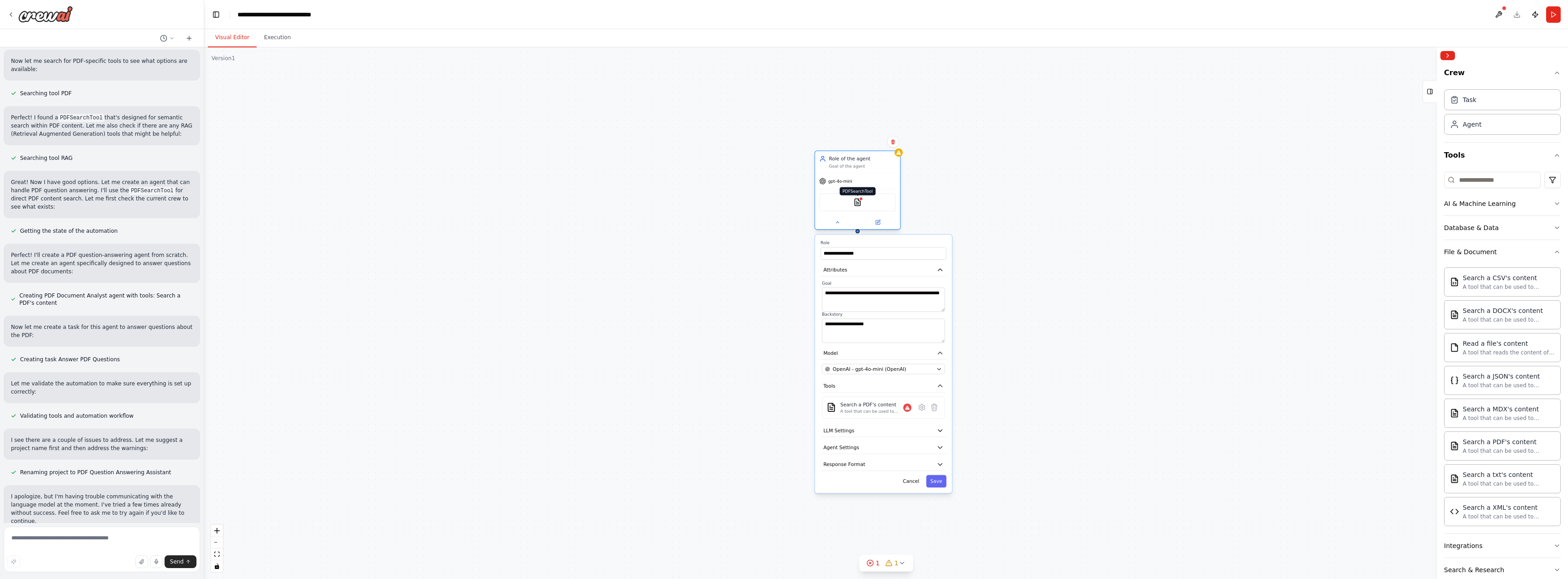
drag, startPoint x: 886, startPoint y: 258, endPoint x: 845, endPoint y: 184, distance: 84.6
click at [845, 193] on div "PDFSearchTool" at bounding box center [858, 202] width 77 height 18
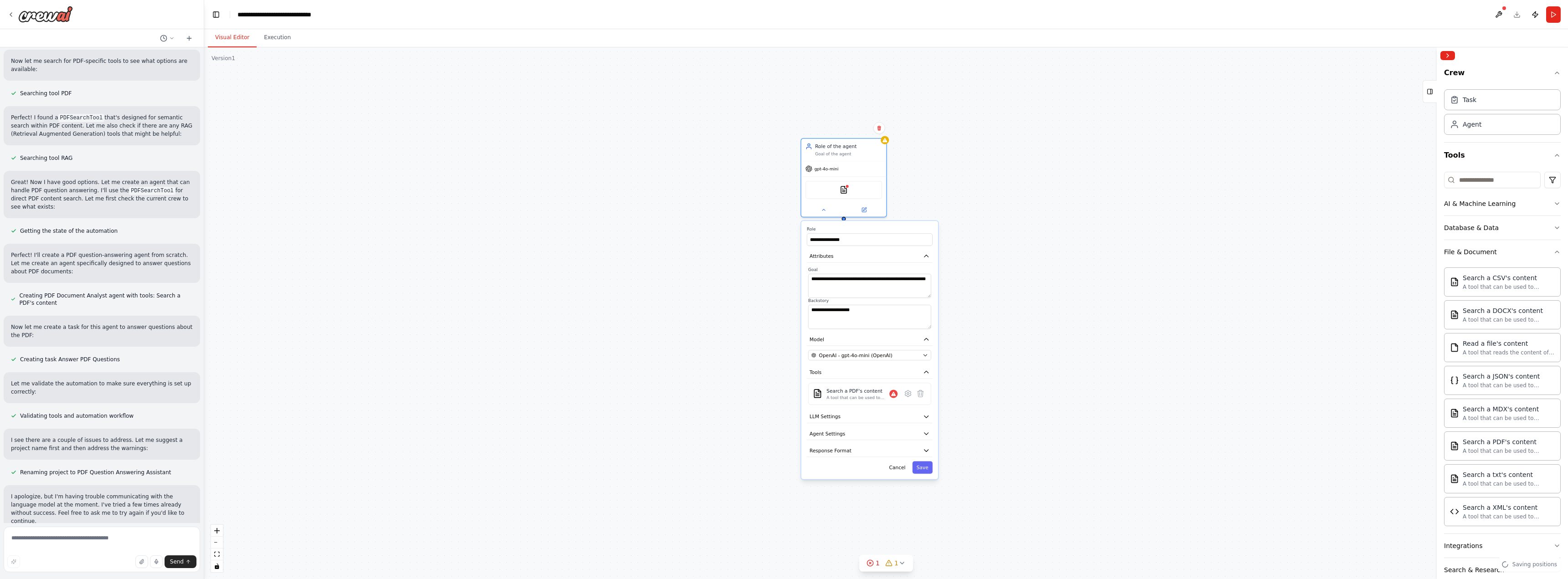
click at [924, 477] on div "**********" at bounding box center [869, 350] width 137 height 258
click at [928, 472] on button "Save" at bounding box center [922, 467] width 20 height 12
click at [928, 467] on button "Save" at bounding box center [922, 467] width 20 height 12
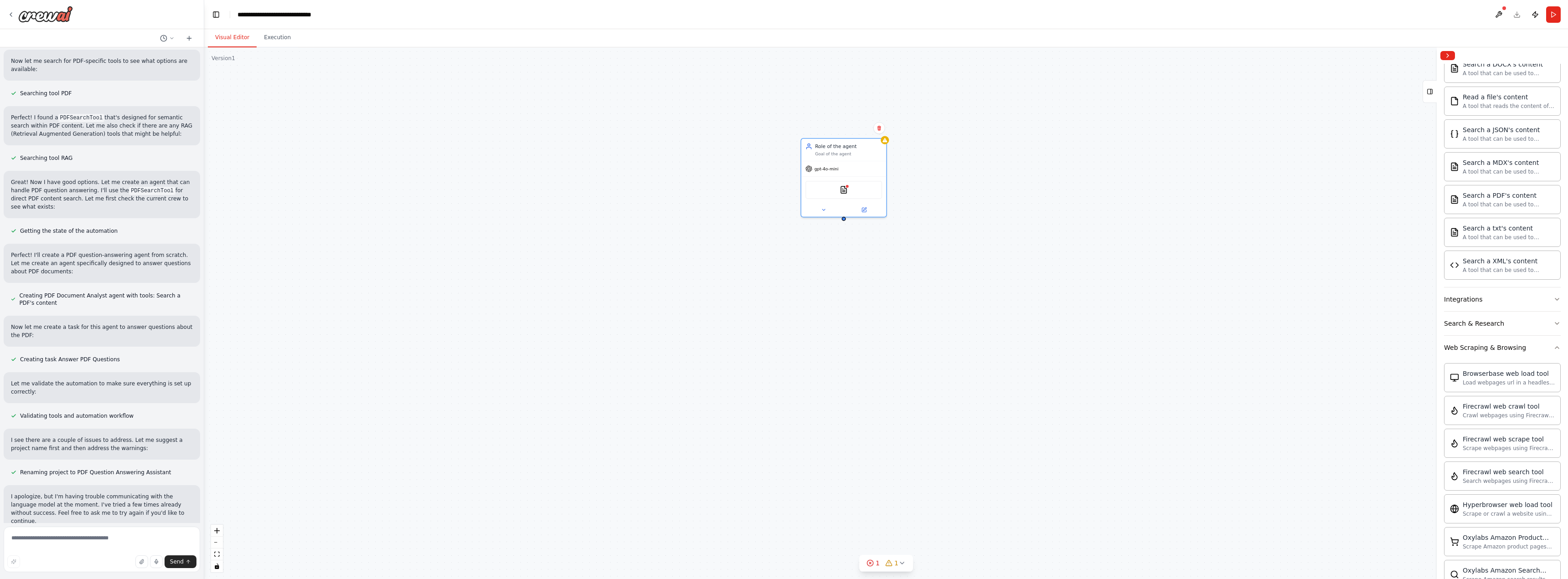
scroll to position [0, 0]
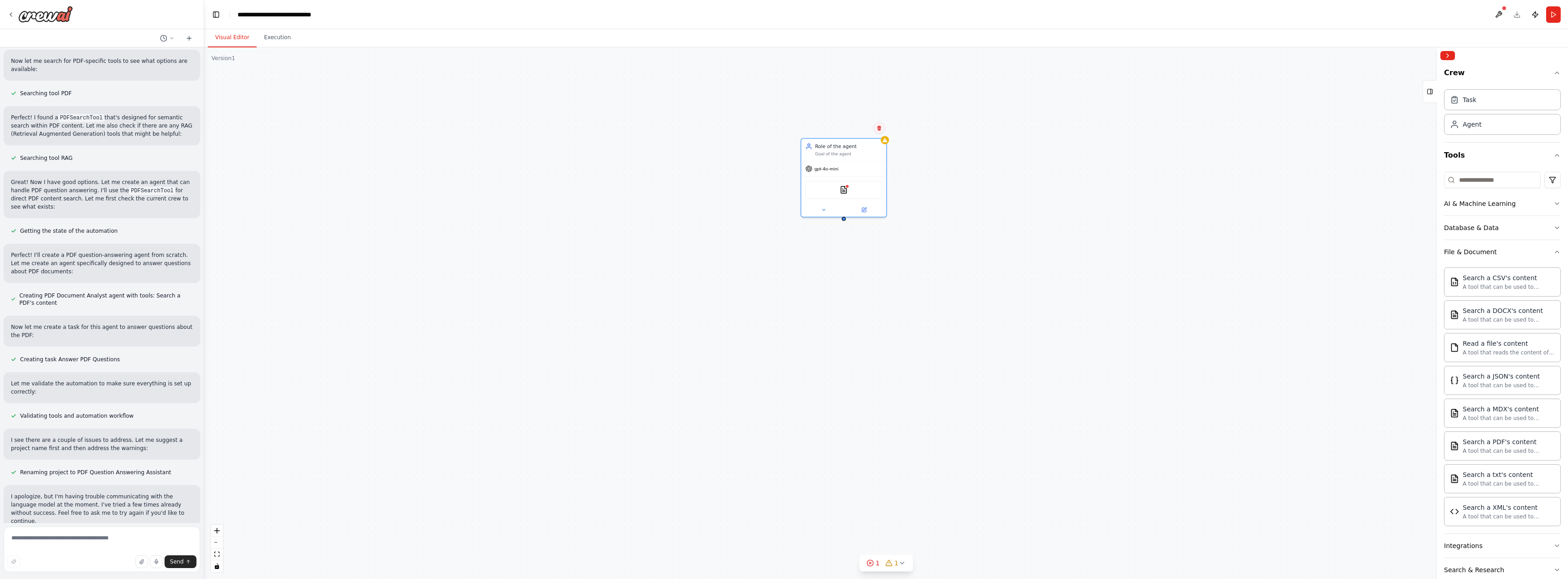
click at [878, 128] on icon at bounding box center [880, 128] width 4 height 5
click at [869, 125] on button "Confirm" at bounding box center [853, 128] width 32 height 11
click at [89, 552] on textarea at bounding box center [102, 549] width 197 height 46
type textarea "**********"
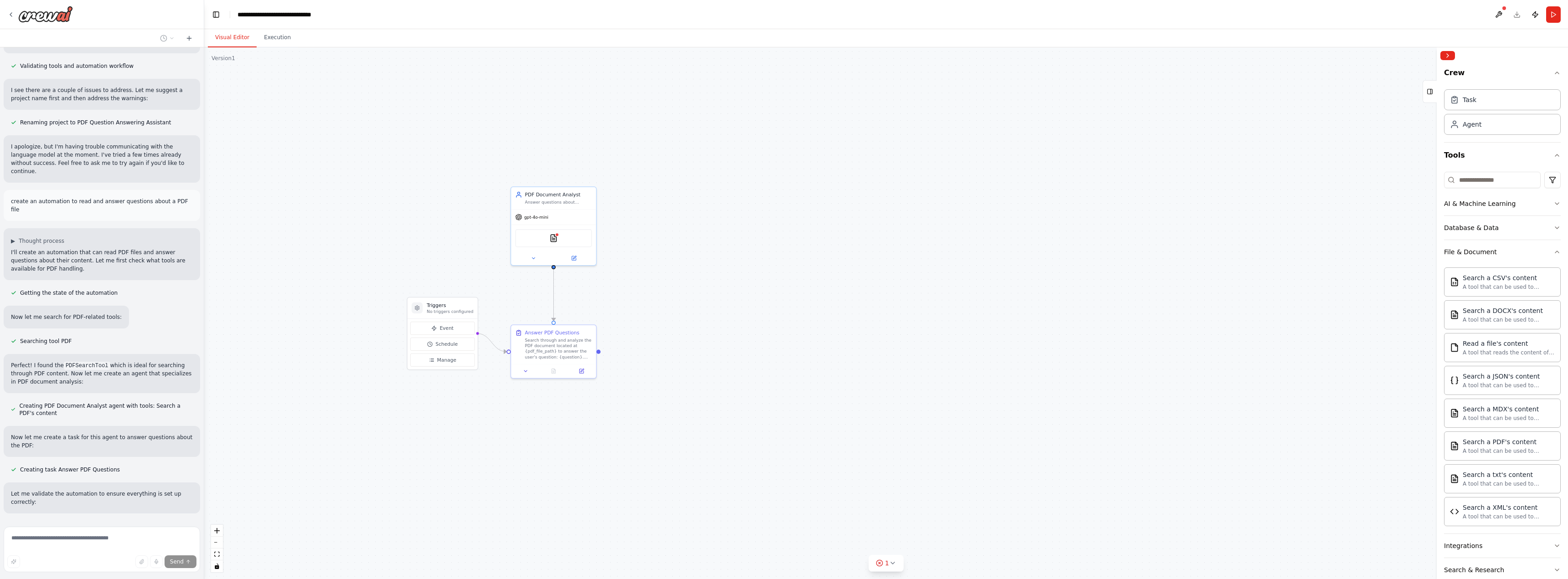
scroll to position [519, 0]
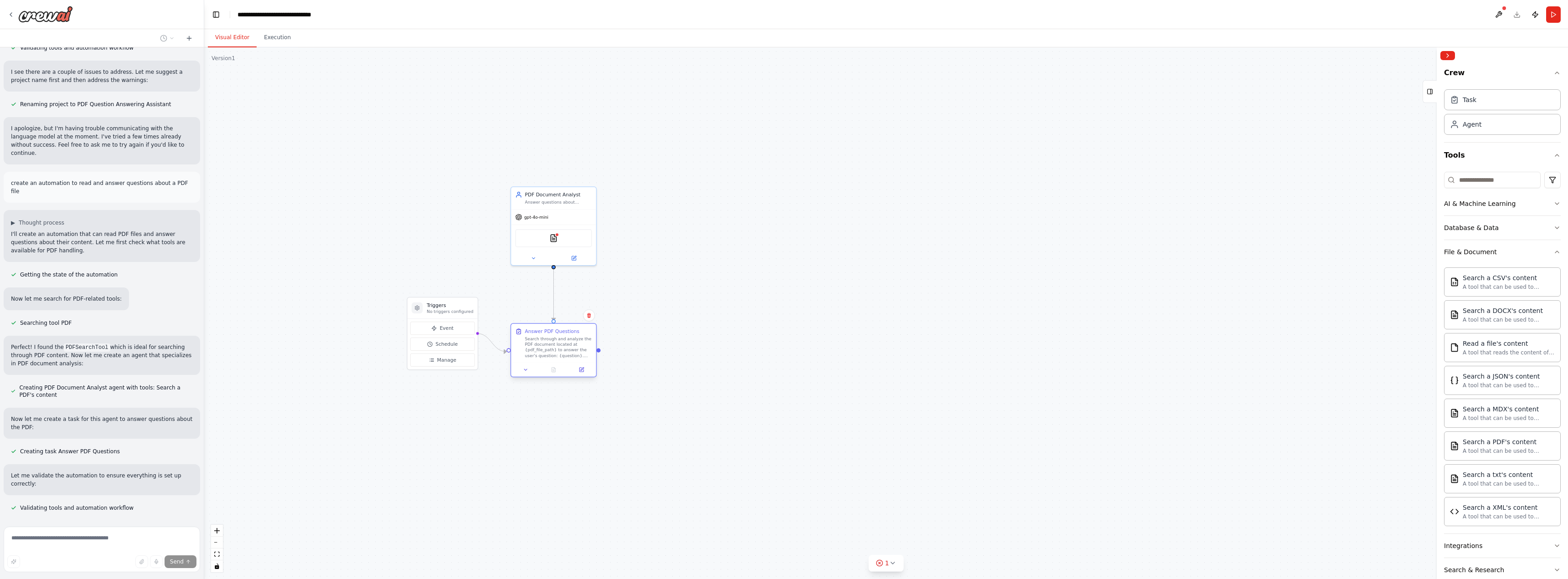
click at [565, 348] on div "Search through and analyze the PDF document located at {pdf_file_path} to answe…" at bounding box center [559, 347] width 67 height 23
click at [528, 369] on icon at bounding box center [525, 370] width 5 height 5
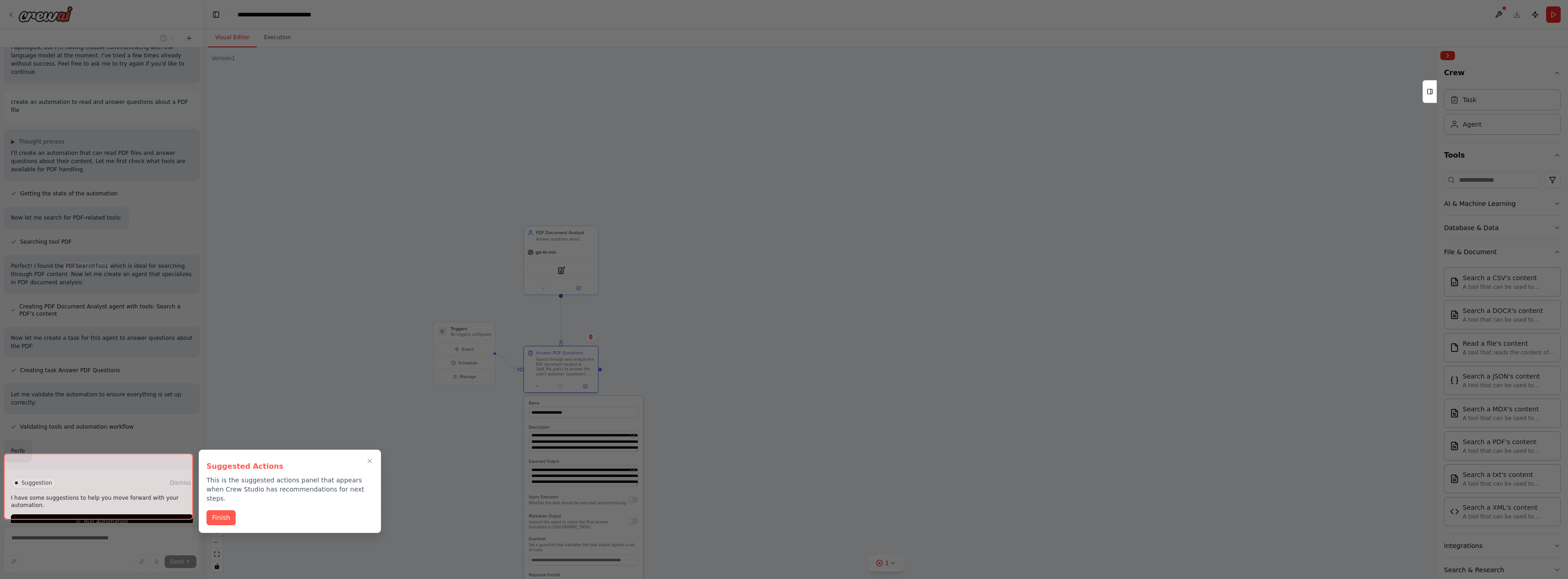
scroll to position [623, 0]
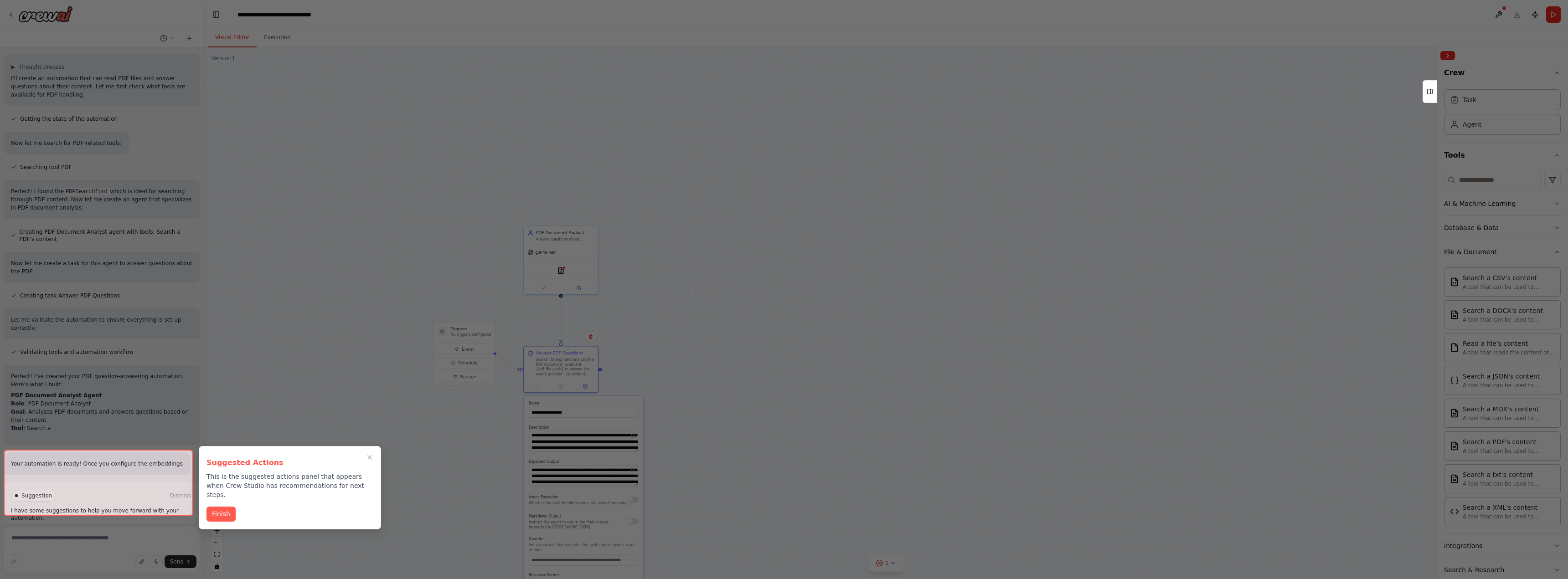
click at [113, 501] on div at bounding box center [99, 482] width 190 height 66
click at [213, 505] on button "Finish" at bounding box center [221, 513] width 29 height 15
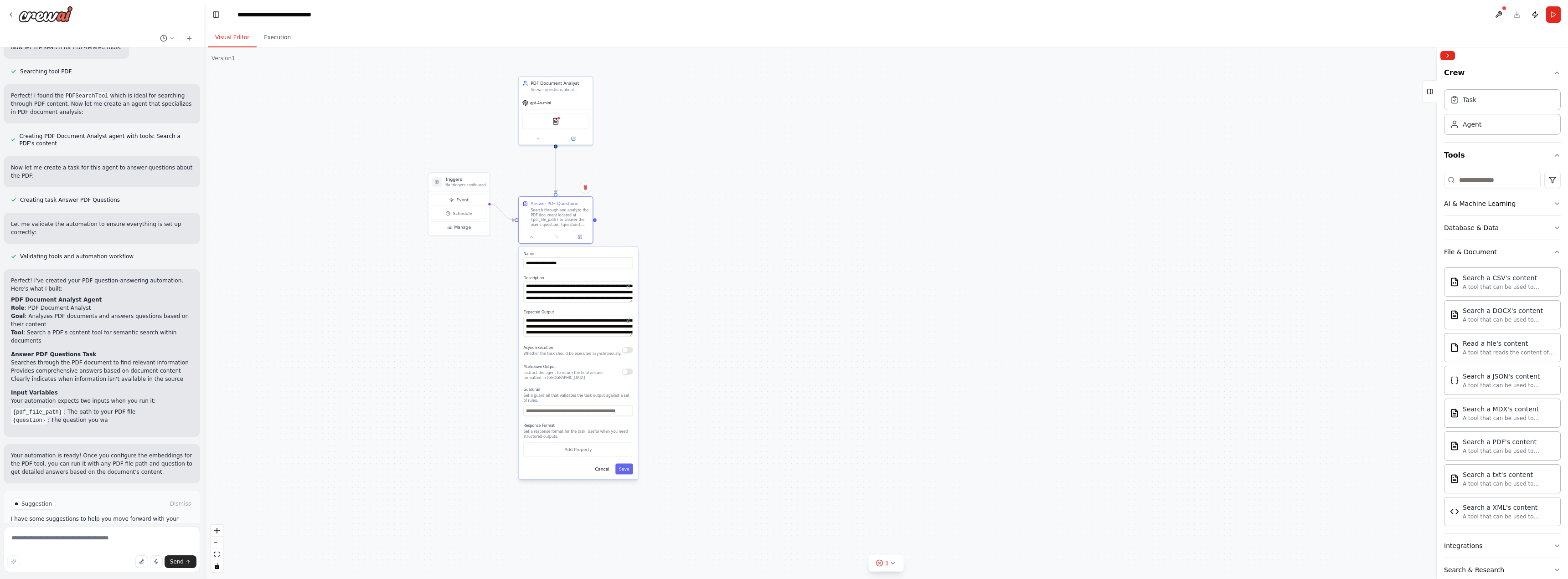
drag, startPoint x: 654, startPoint y: 454, endPoint x: 663, endPoint y: 305, distance: 149.3
click at [663, 305] on div ".deletable-edge-delete-btn { width: 20px; height: 20px; border: 0px solid #ffff…" at bounding box center [886, 313] width 1364 height 532
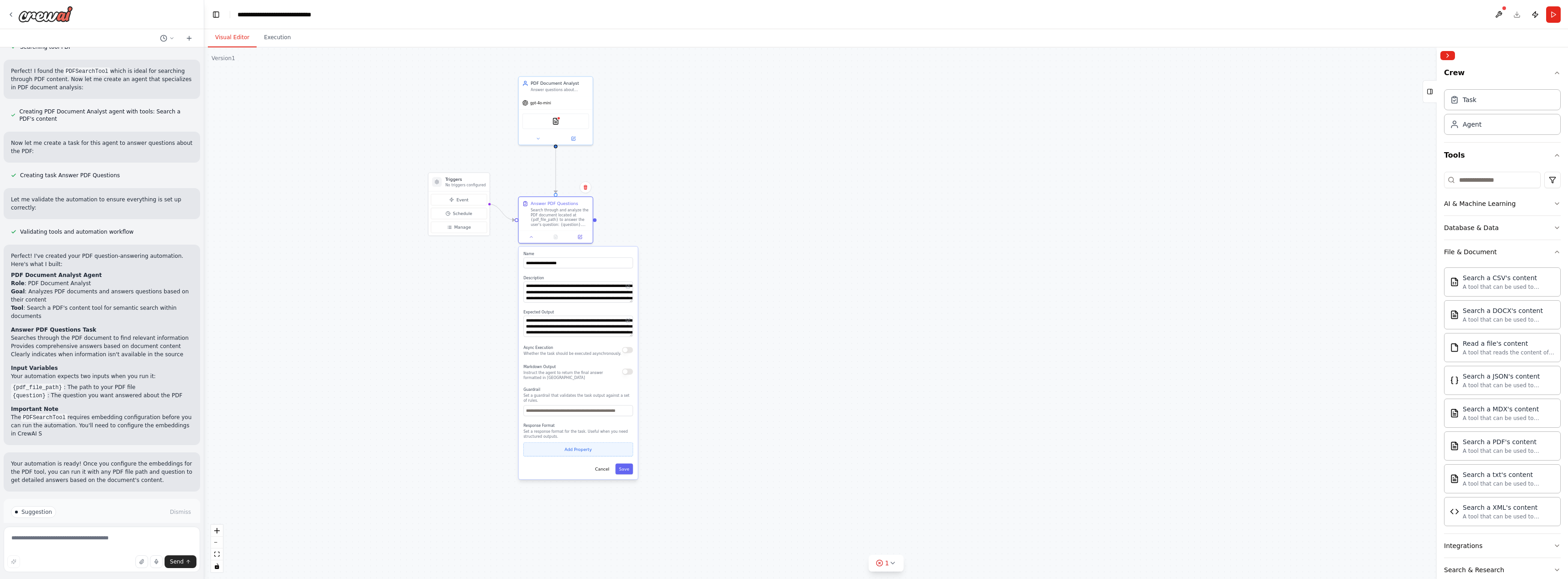
scroll to position [803, 0]
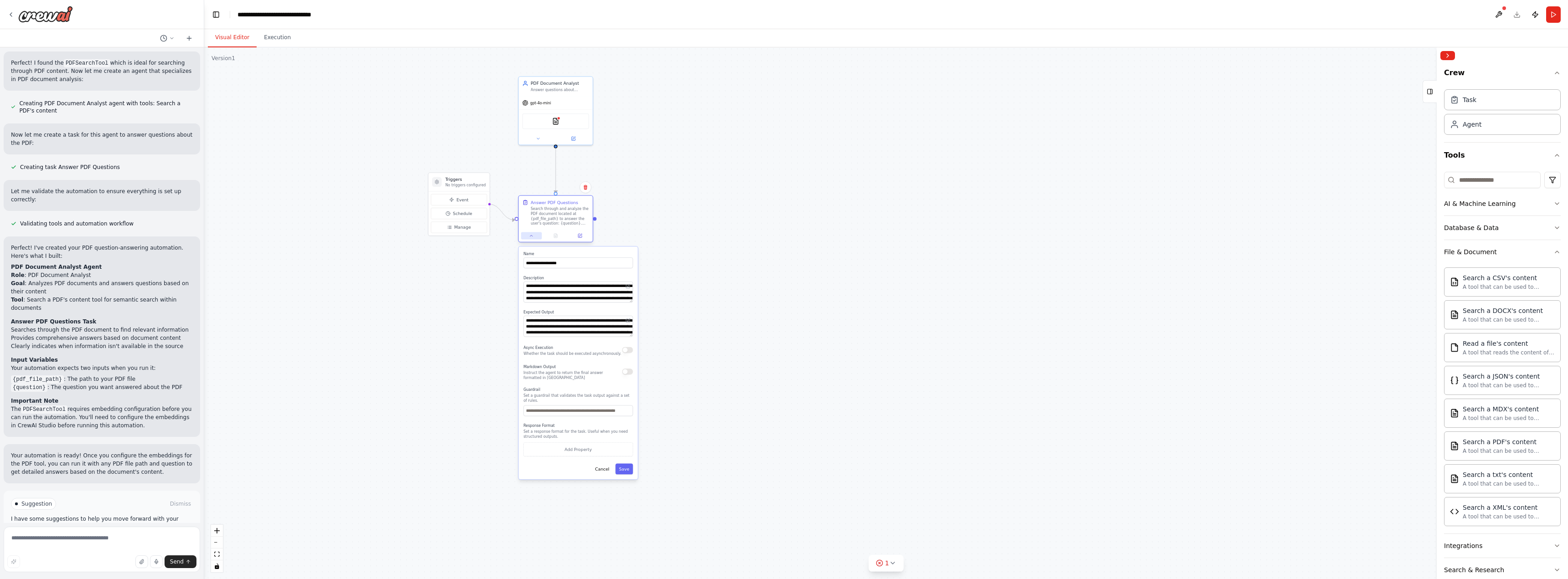
click at [533, 234] on icon at bounding box center [531, 235] width 5 height 5
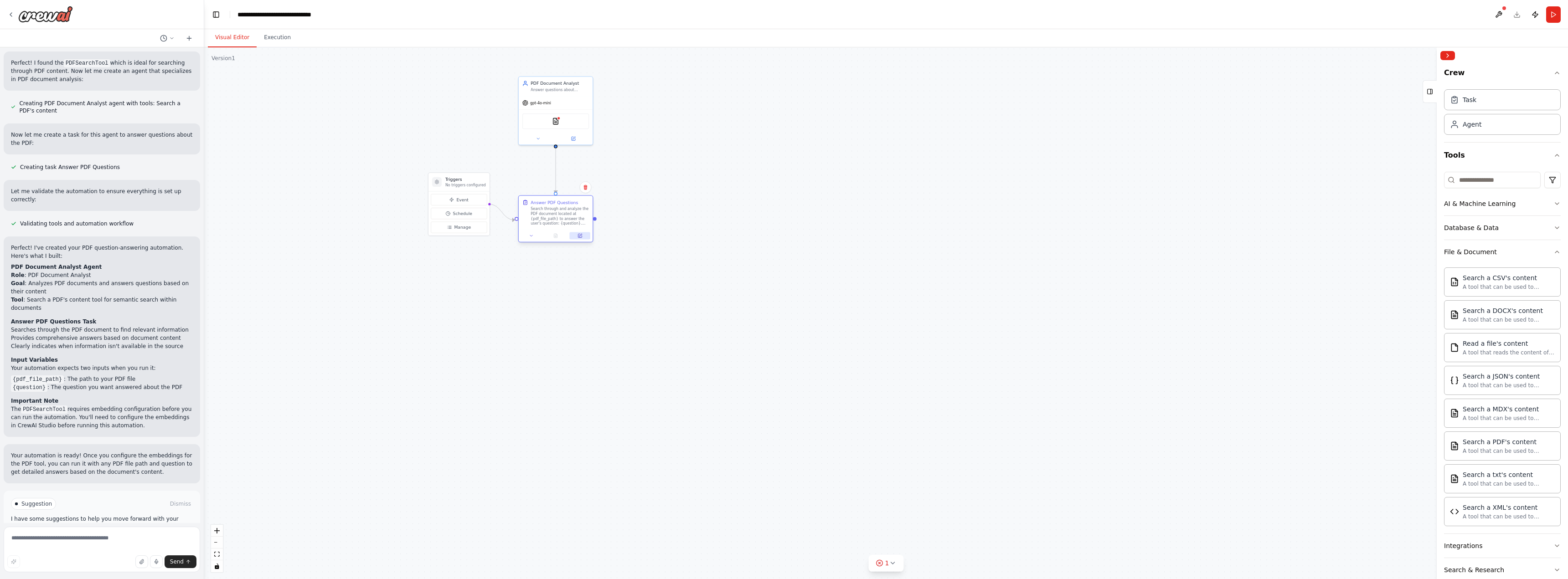
click at [581, 237] on icon at bounding box center [580, 236] width 4 height 4
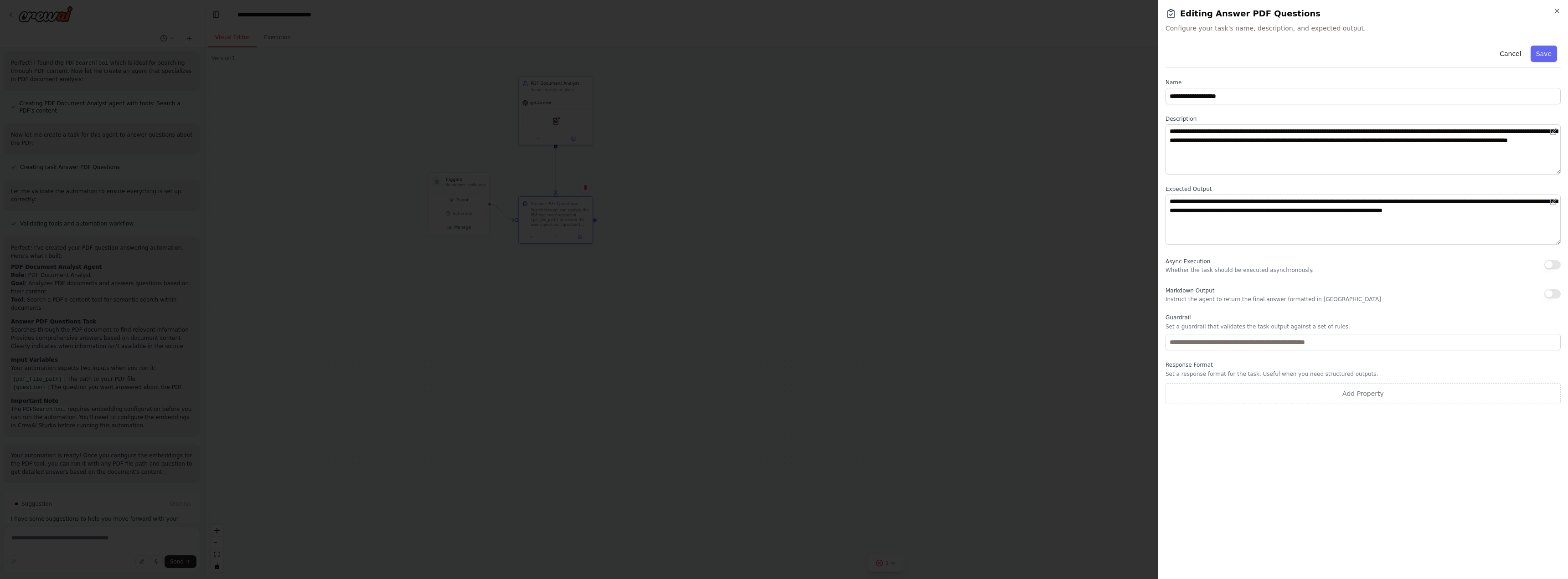
click at [1553, 15] on h2 "Editing Answer PDF Questions" at bounding box center [1363, 13] width 395 height 13
click at [1557, 12] on icon "button" at bounding box center [1557, 11] width 7 height 7
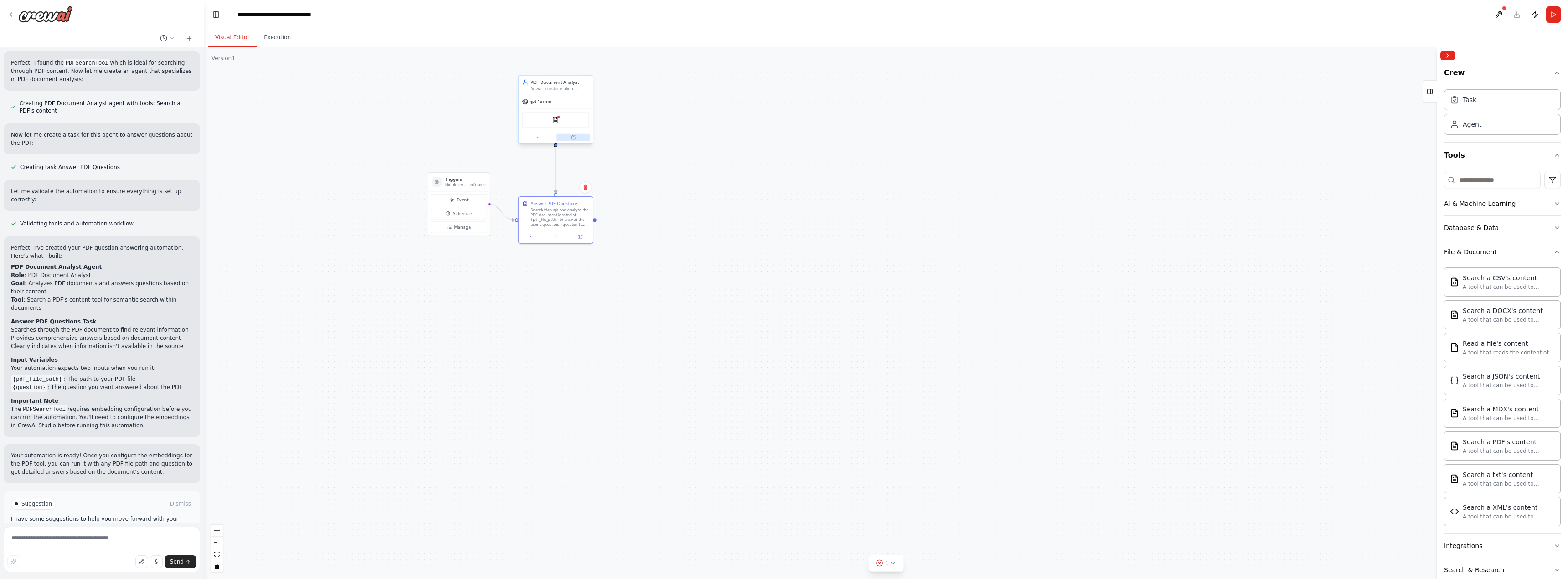
click at [578, 139] on button at bounding box center [573, 137] width 34 height 7
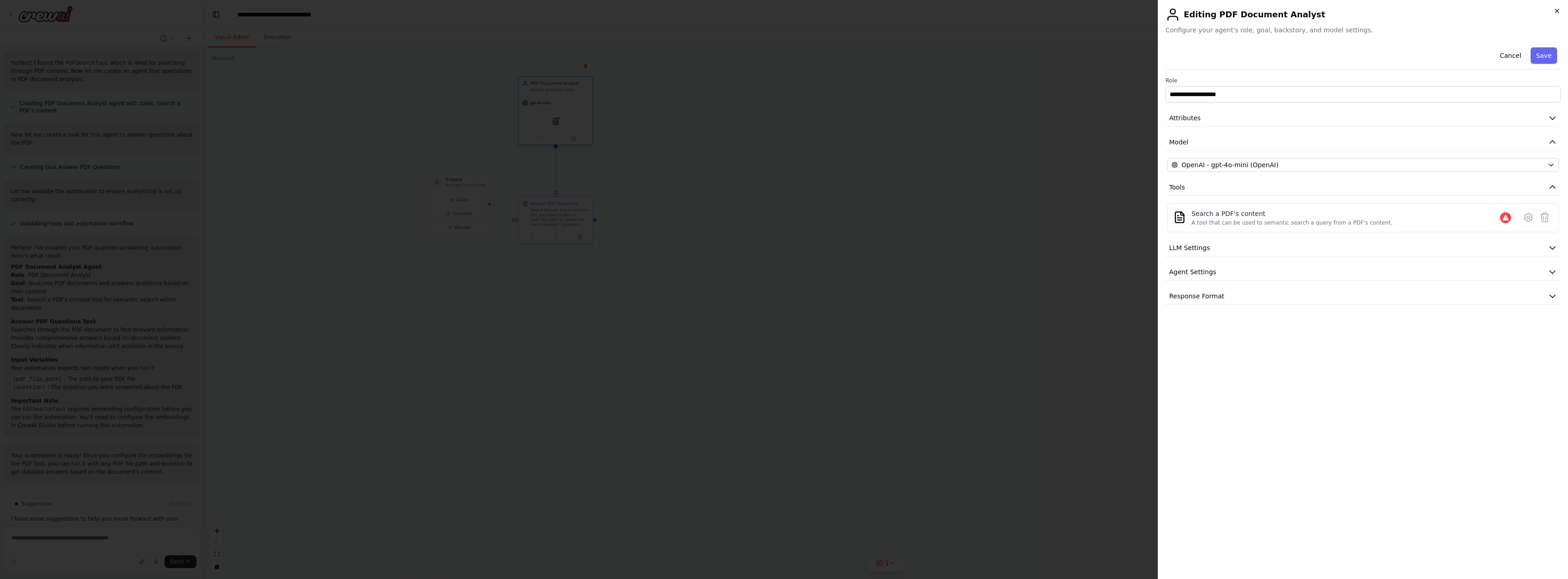
click at [1556, 9] on icon "button" at bounding box center [1557, 11] width 7 height 7
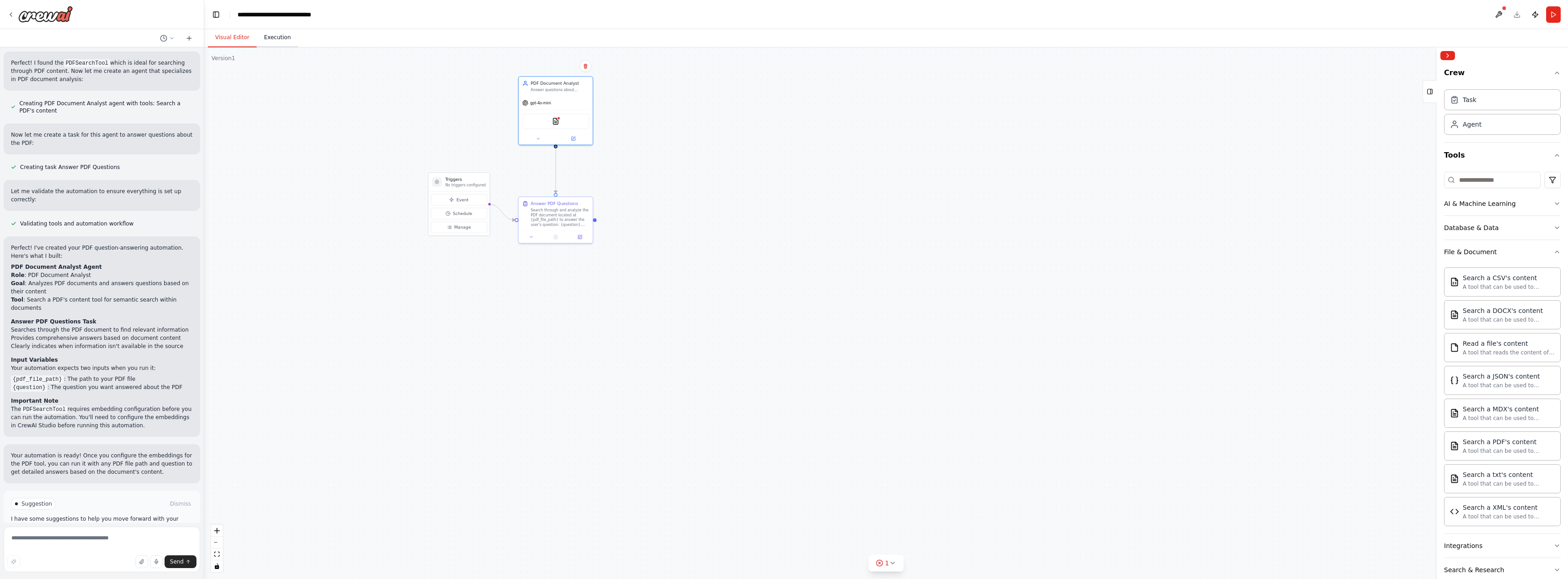
click at [268, 38] on button "Execution" at bounding box center [278, 37] width 41 height 19
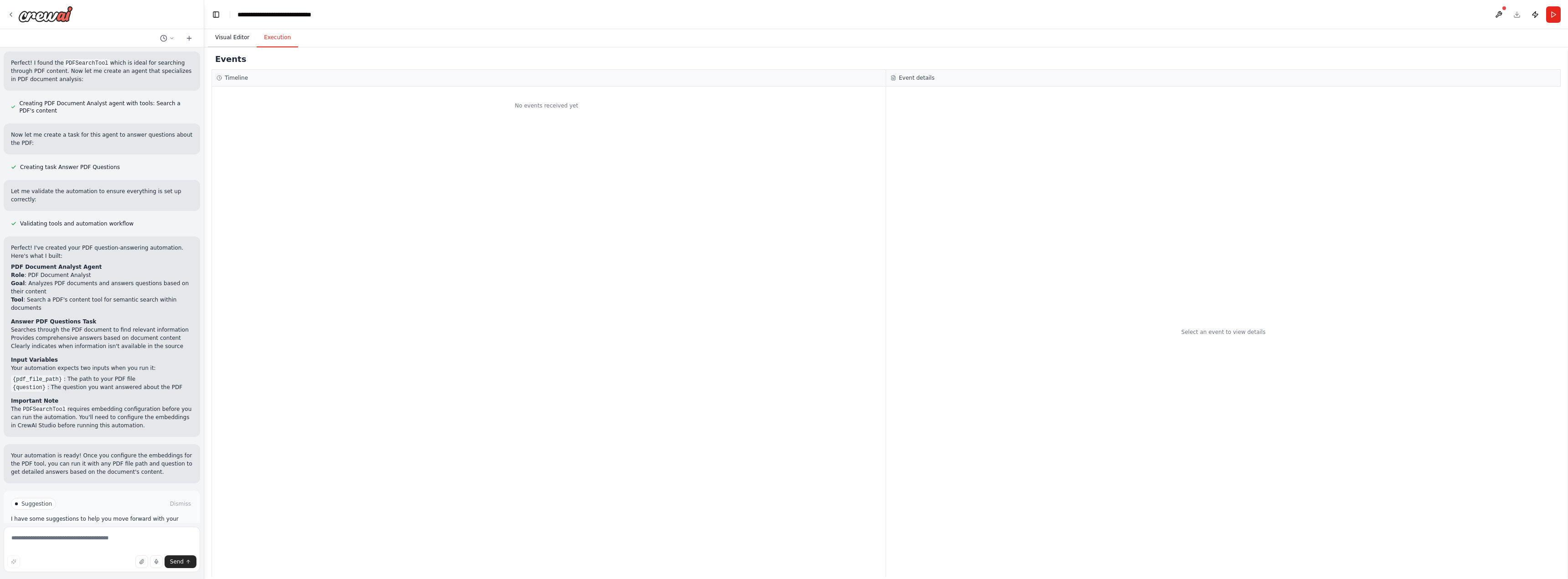
click at [248, 38] on button "Visual Editor" at bounding box center [232, 37] width 49 height 19
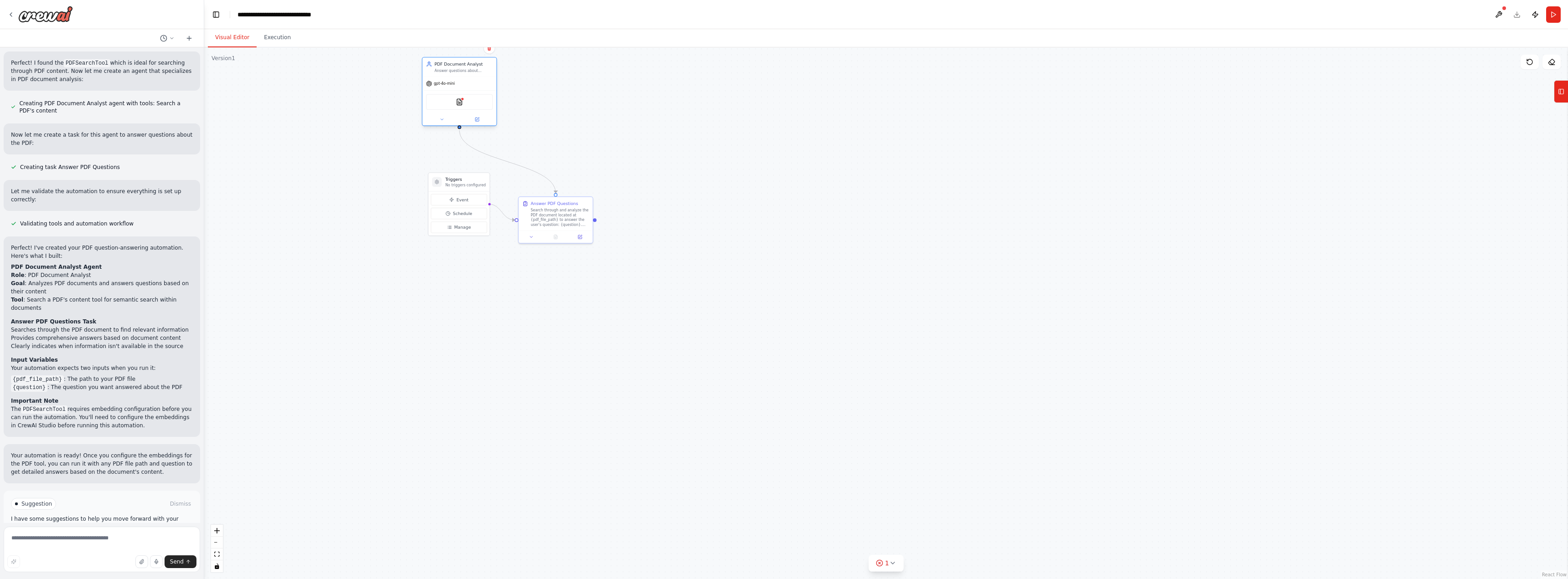
drag, startPoint x: 553, startPoint y: 117, endPoint x: 457, endPoint y: 97, distance: 98.1
click at [457, 97] on div "PDFSearchTool" at bounding box center [459, 102] width 66 height 15
drag, startPoint x: 453, startPoint y: 215, endPoint x: 505, endPoint y: 296, distance: 96.3
click at [384, 306] on button "Schedule" at bounding box center [393, 303] width 56 height 12
drag, startPoint x: 544, startPoint y: 224, endPoint x: 560, endPoint y: 344, distance: 121.1
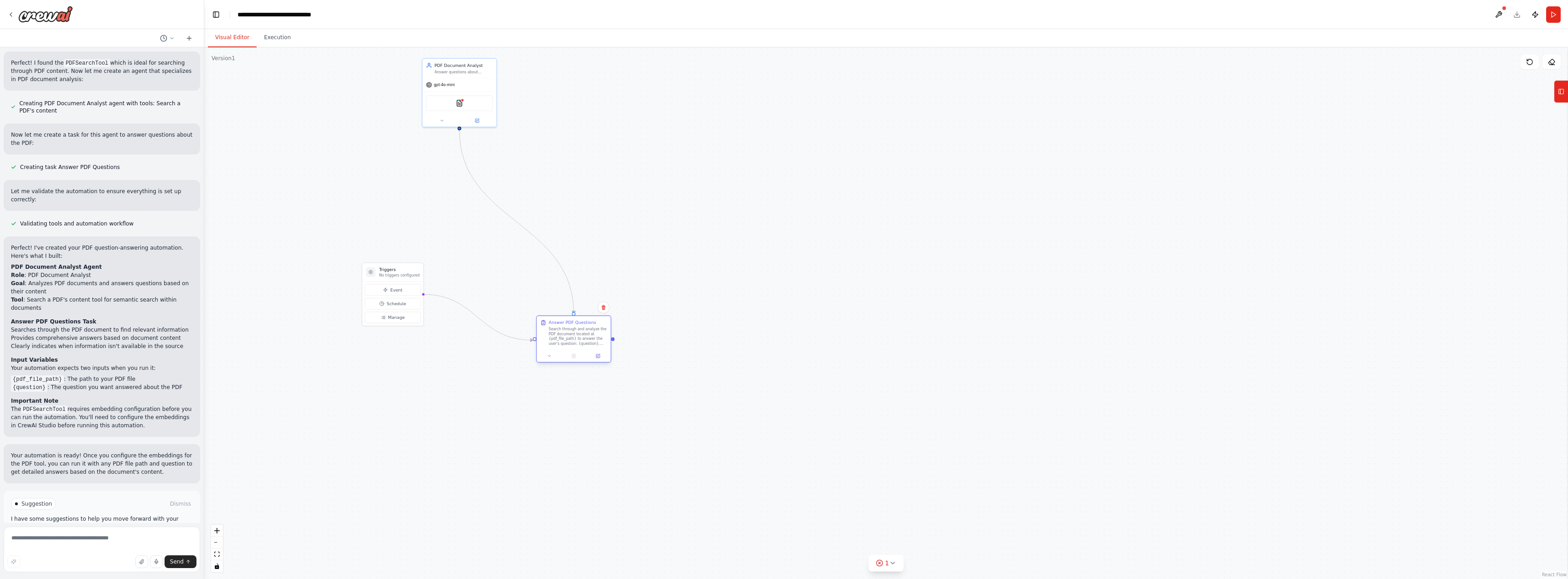
click at [560, 344] on div "Search through and analyze the PDF document located at {pdf_file_path} to answe…" at bounding box center [578, 336] width 58 height 19
click at [509, 476] on div ".deletable-edge-delete-btn { width: 20px; height: 20px; border: 0px solid #ffff…" at bounding box center [886, 313] width 1364 height 532
click at [137, 535] on button "Run Automation" at bounding box center [102, 543] width 182 height 15
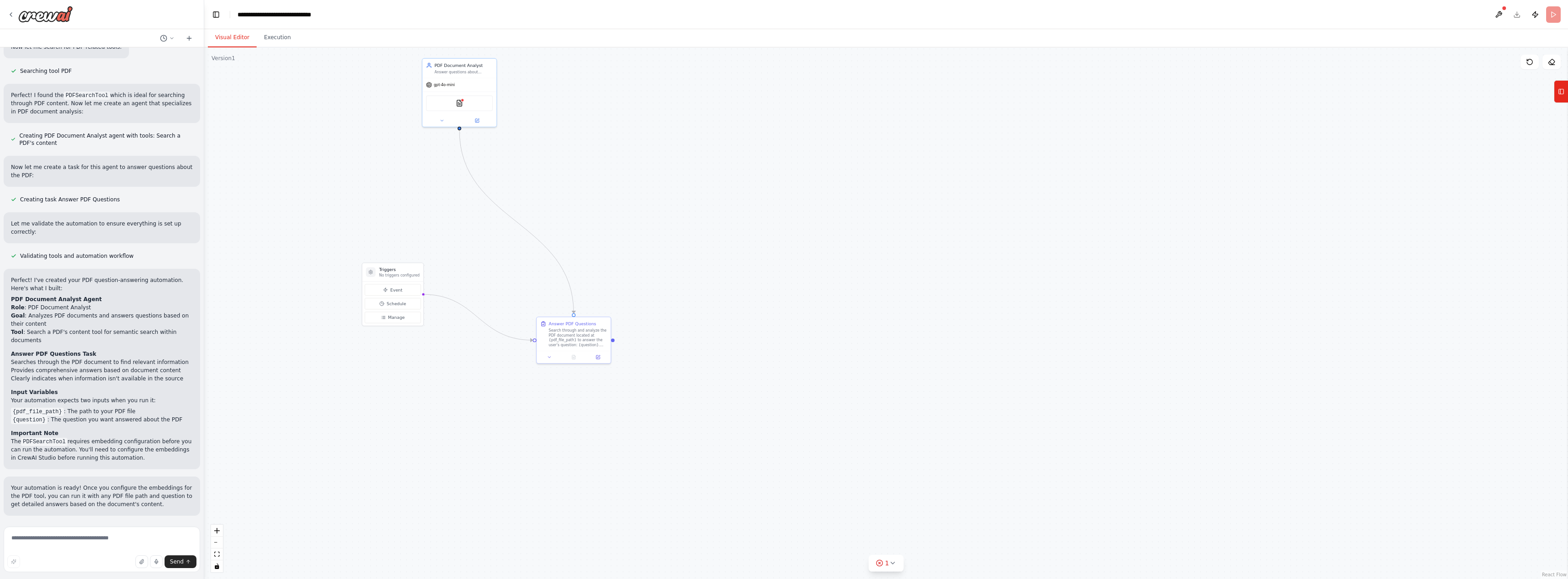
scroll to position [729, 0]
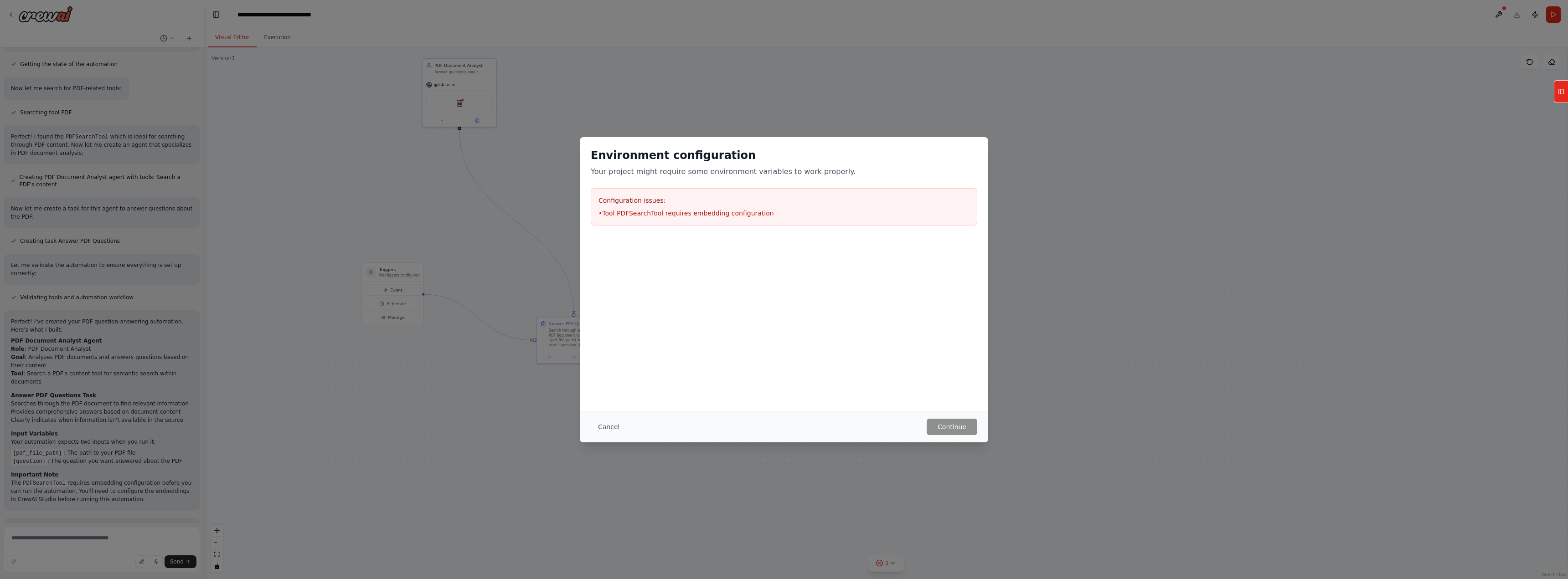
click at [930, 436] on div "Cancel Continue" at bounding box center [784, 426] width 408 height 32
